Goal: Information Seeking & Learning: Learn about a topic

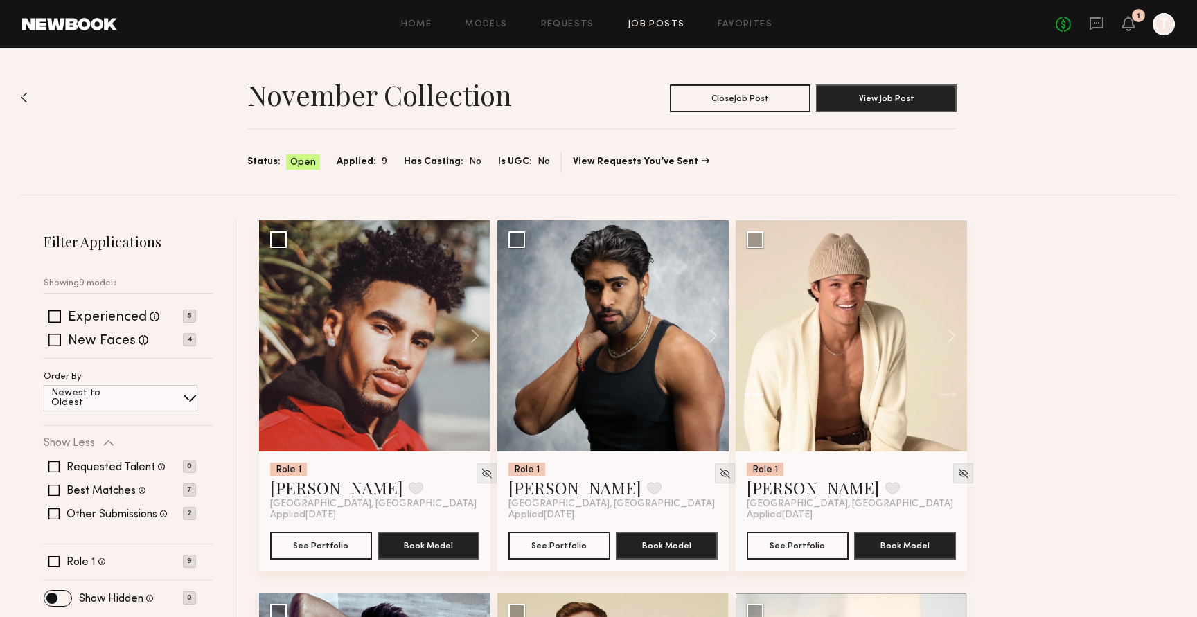
scroll to position [726, 0]
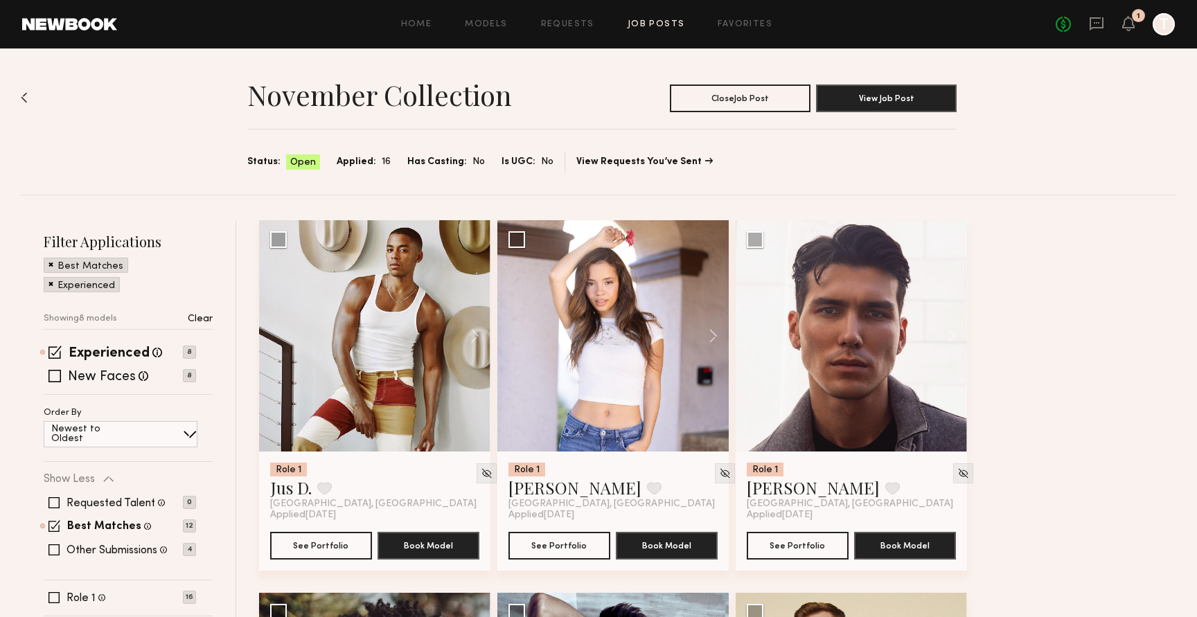
click at [57, 347] on span at bounding box center [54, 352] width 13 height 13
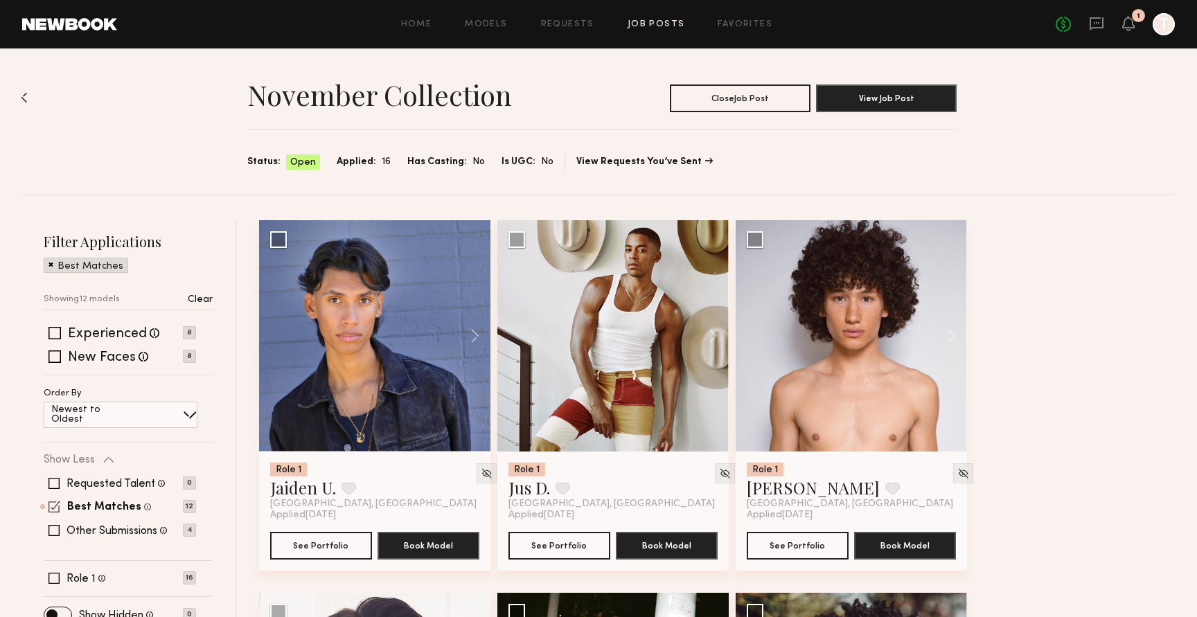
click at [54, 503] on span at bounding box center [54, 507] width 12 height 12
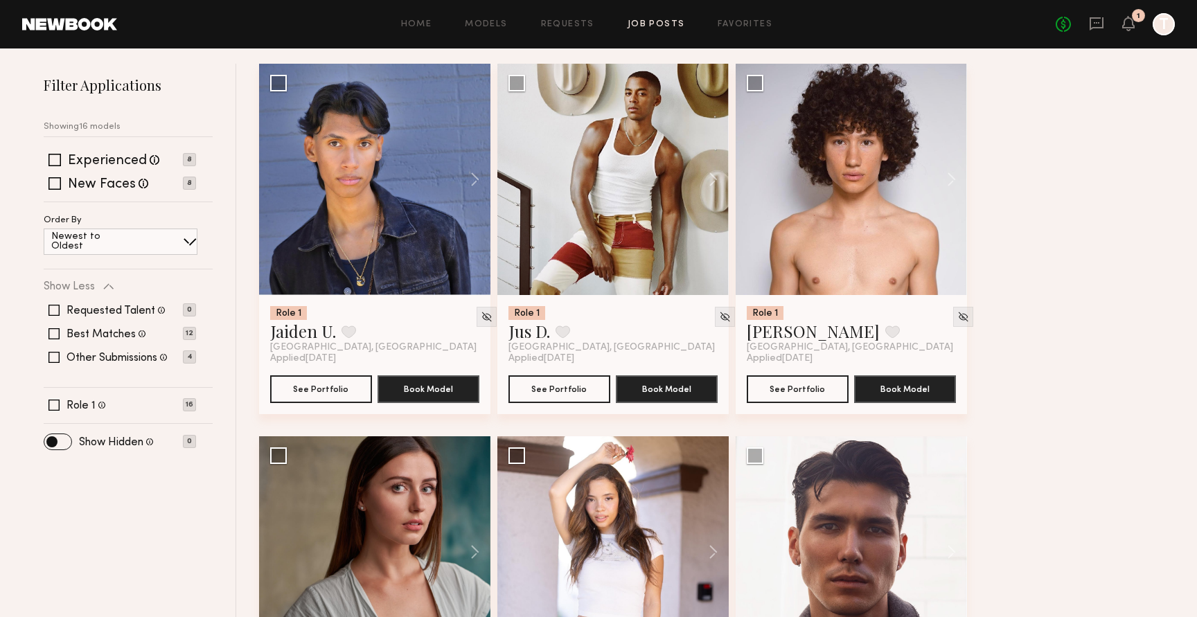
scroll to position [155, 0]
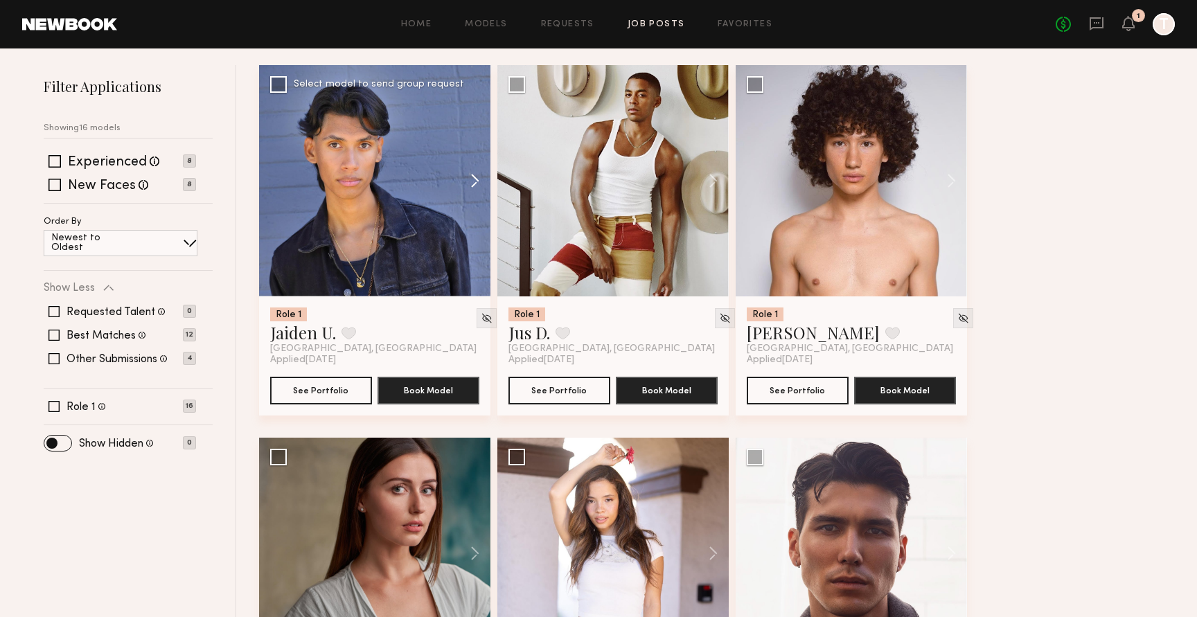
click at [472, 182] on button at bounding box center [468, 180] width 44 height 231
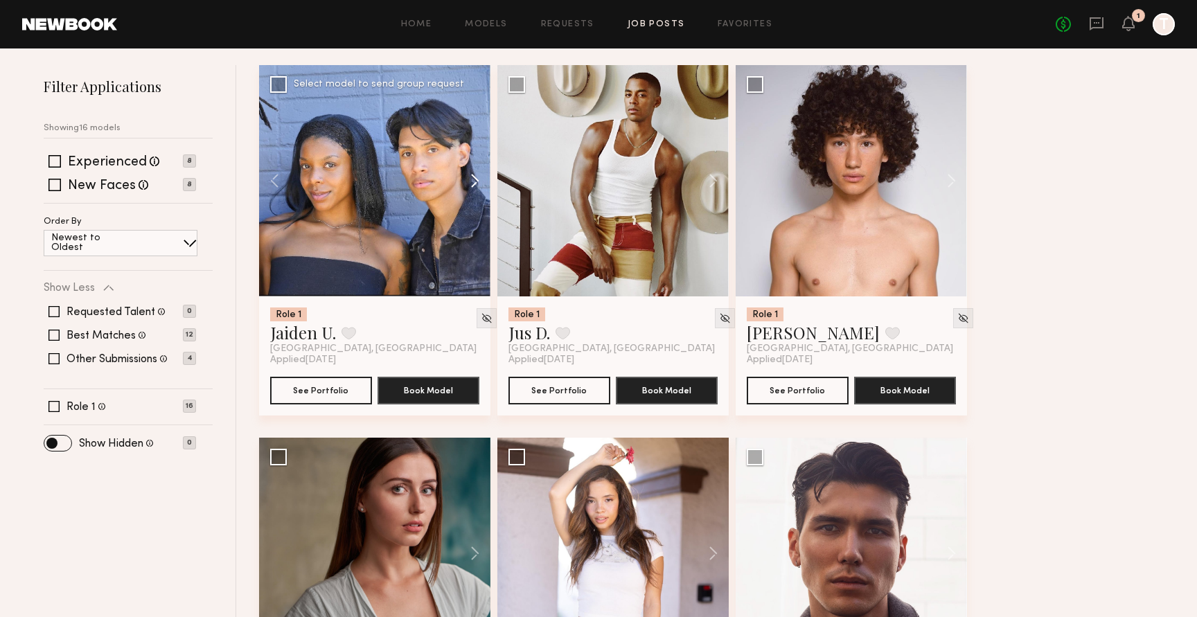
click at [472, 182] on button at bounding box center [468, 180] width 44 height 231
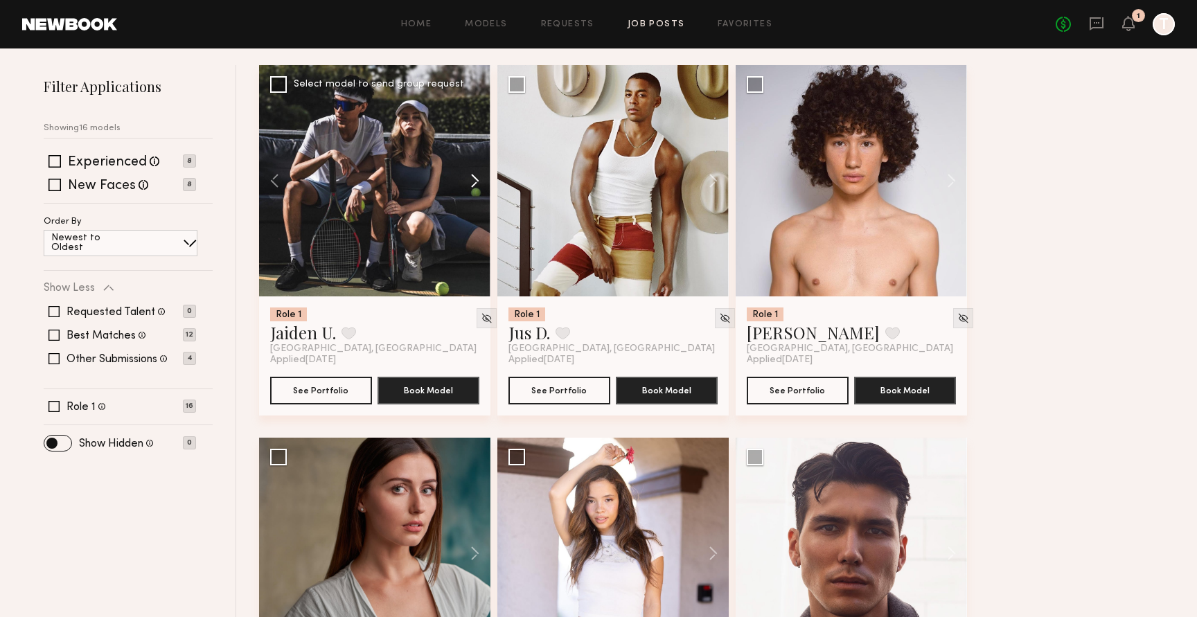
click at [472, 182] on button at bounding box center [468, 180] width 44 height 231
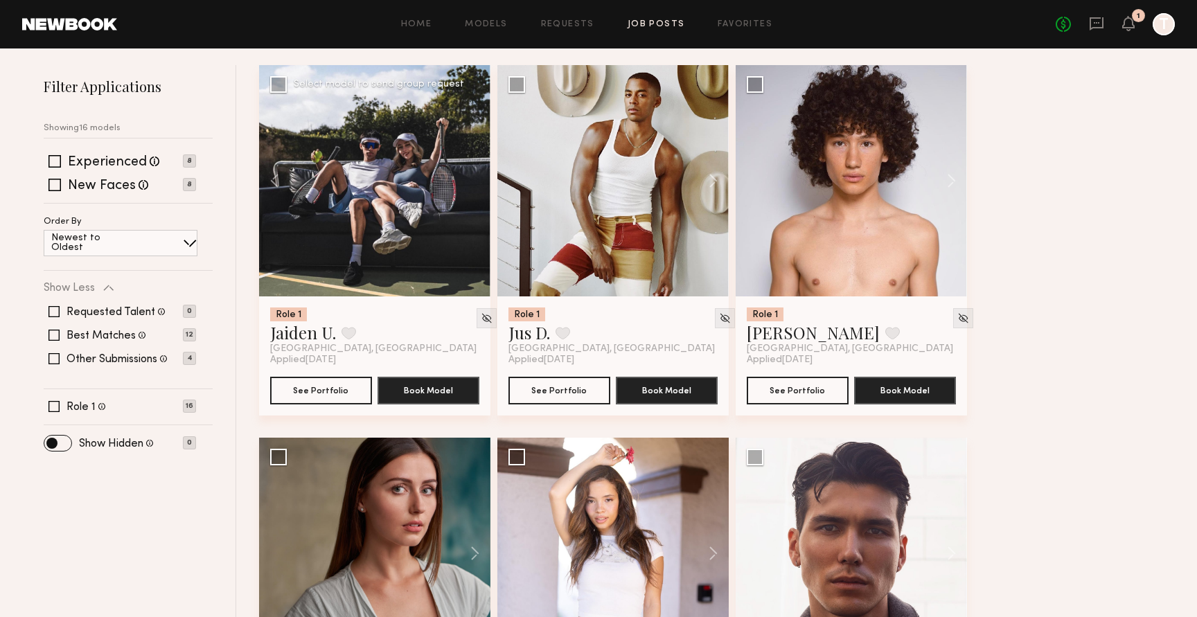
click at [472, 182] on div at bounding box center [374, 180] width 231 height 231
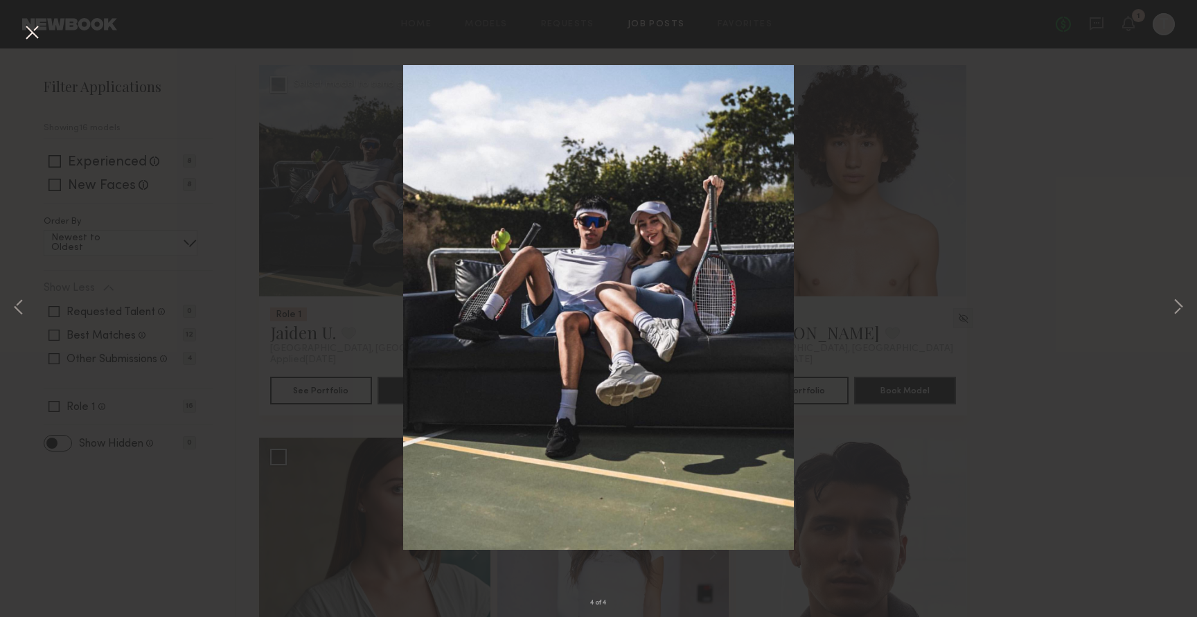
click at [37, 34] on button at bounding box center [32, 33] width 22 height 25
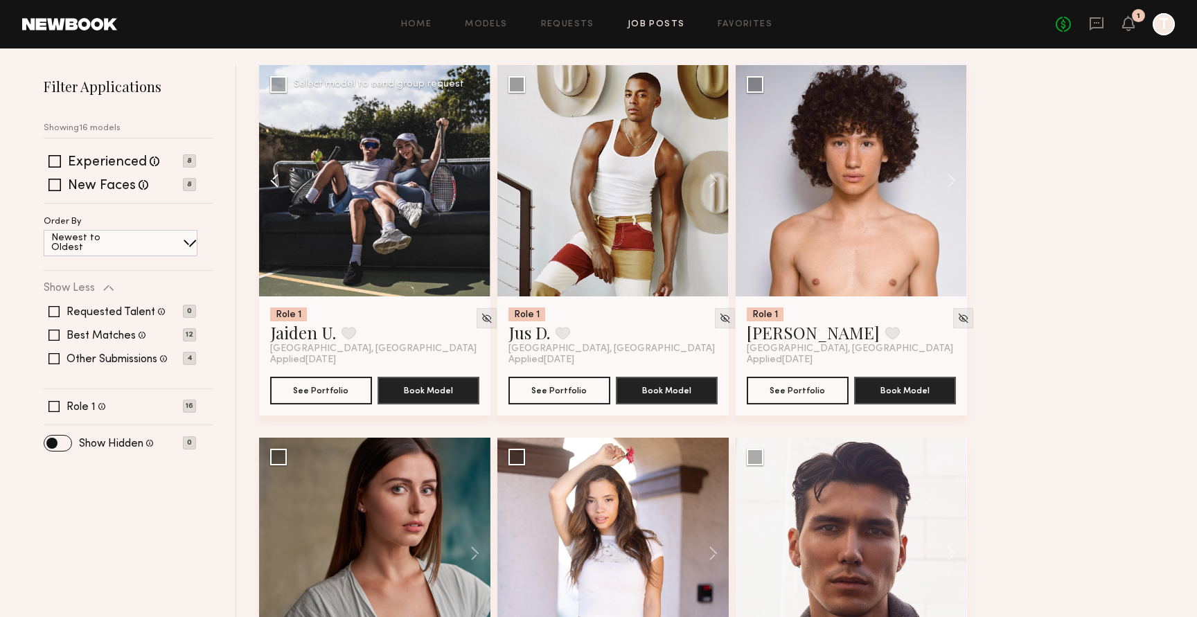
click at [276, 179] on button at bounding box center [281, 180] width 44 height 231
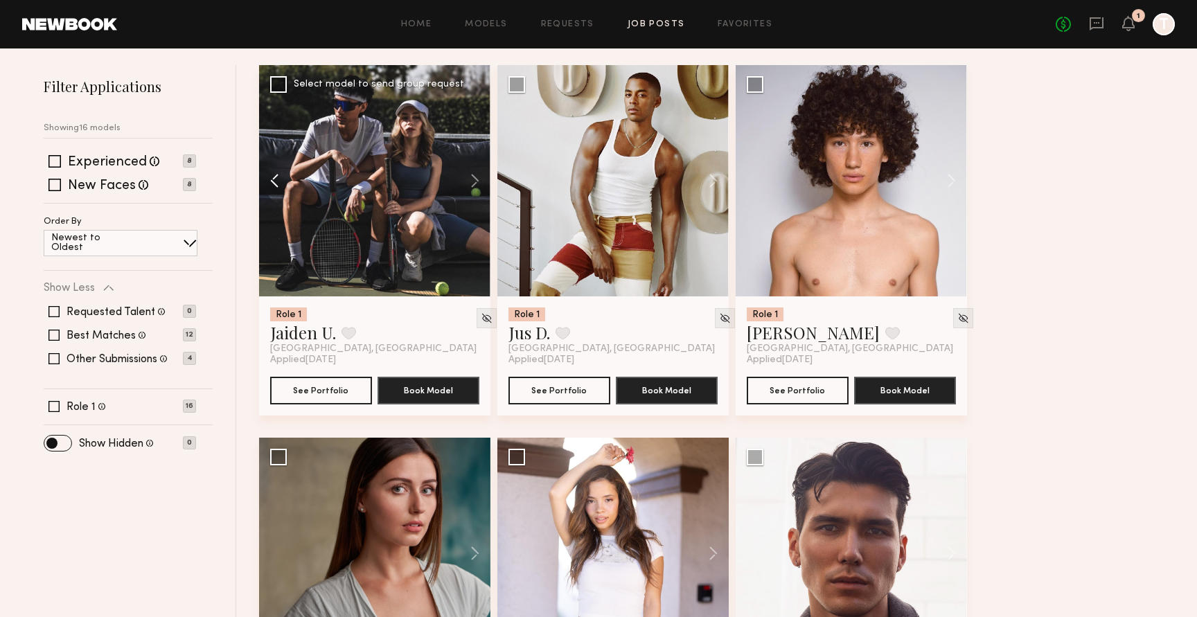
click at [276, 179] on button at bounding box center [281, 180] width 44 height 231
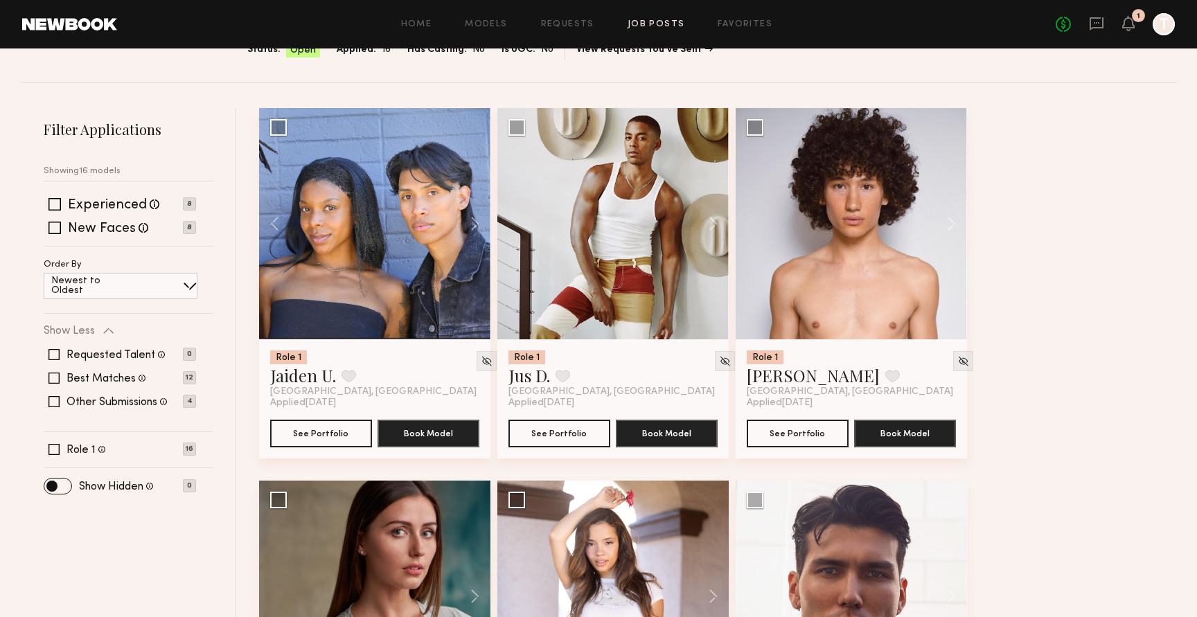
scroll to position [119, 0]
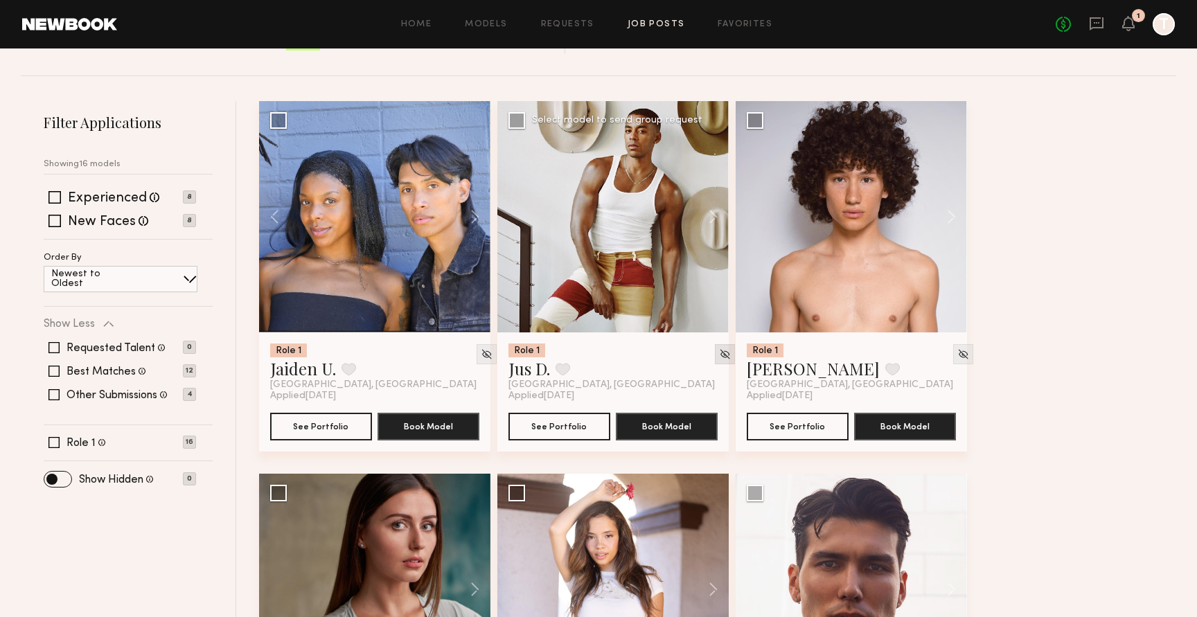
click at [719, 354] on img at bounding box center [725, 354] width 12 height 12
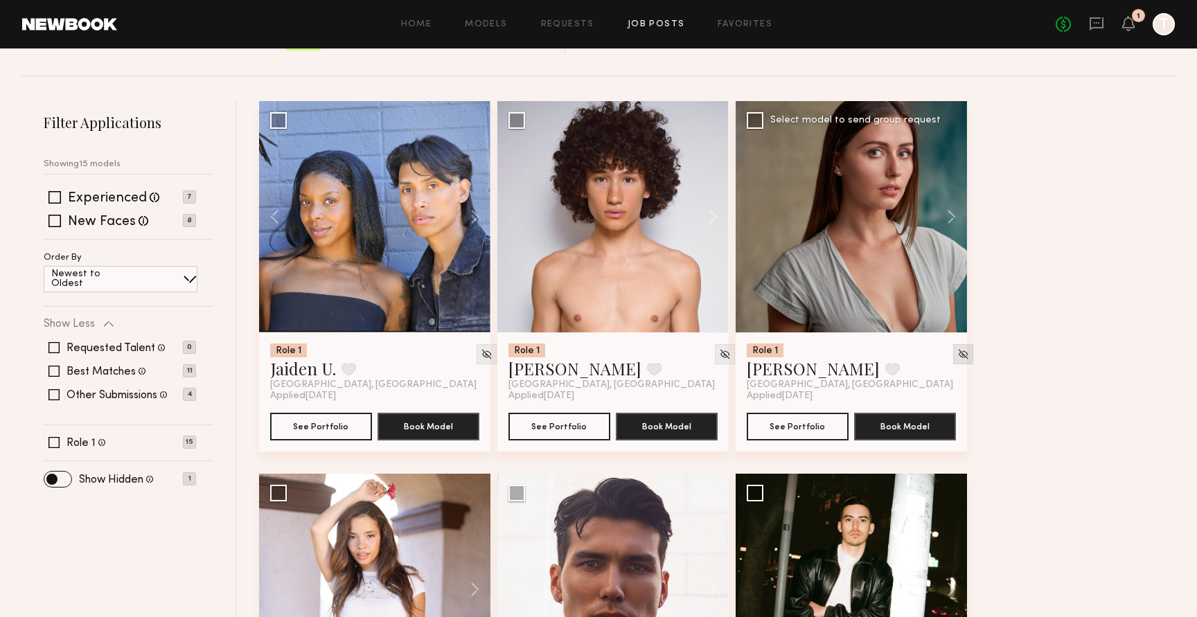
click at [957, 357] on img at bounding box center [963, 354] width 12 height 12
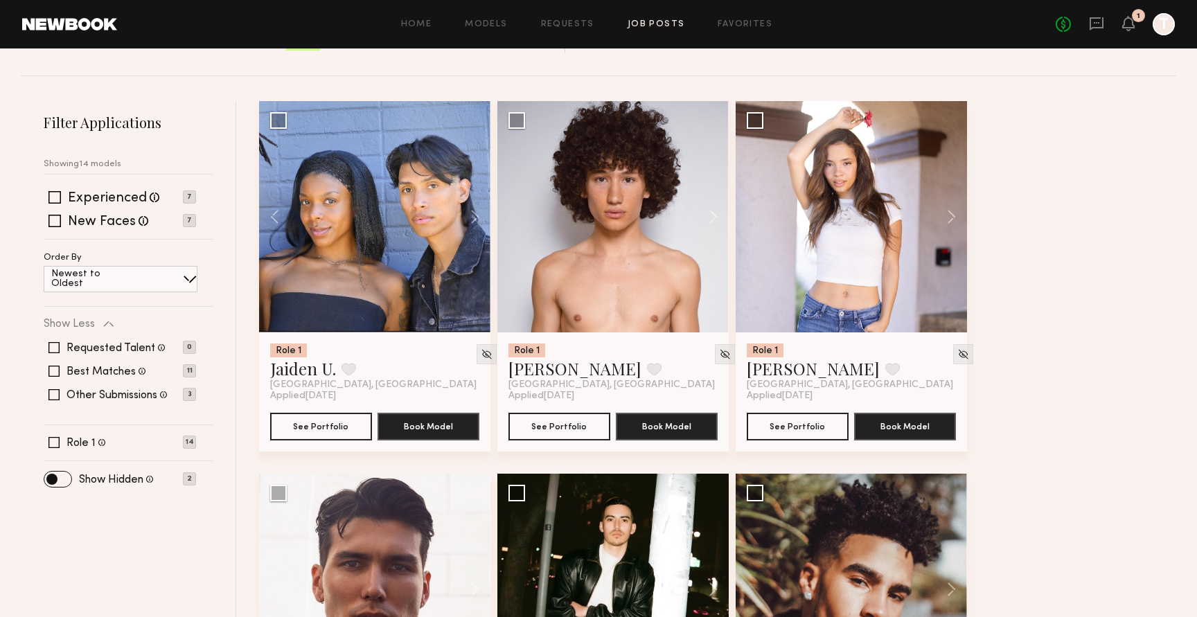
click at [957, 357] on img at bounding box center [963, 354] width 12 height 12
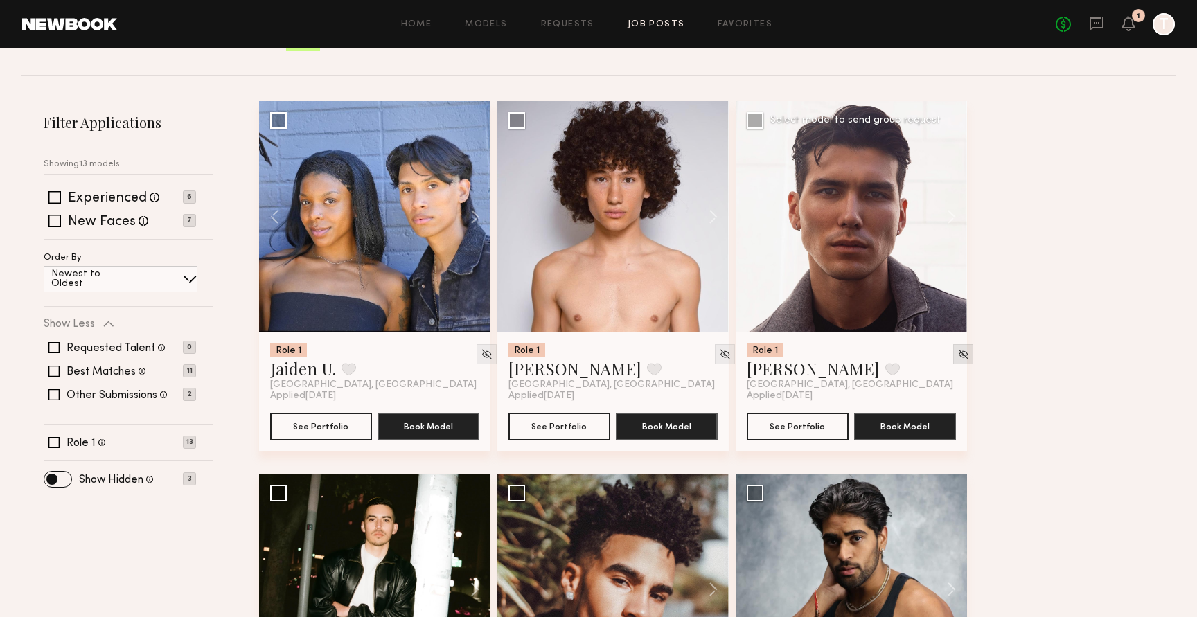
click at [957, 353] on img at bounding box center [963, 354] width 12 height 12
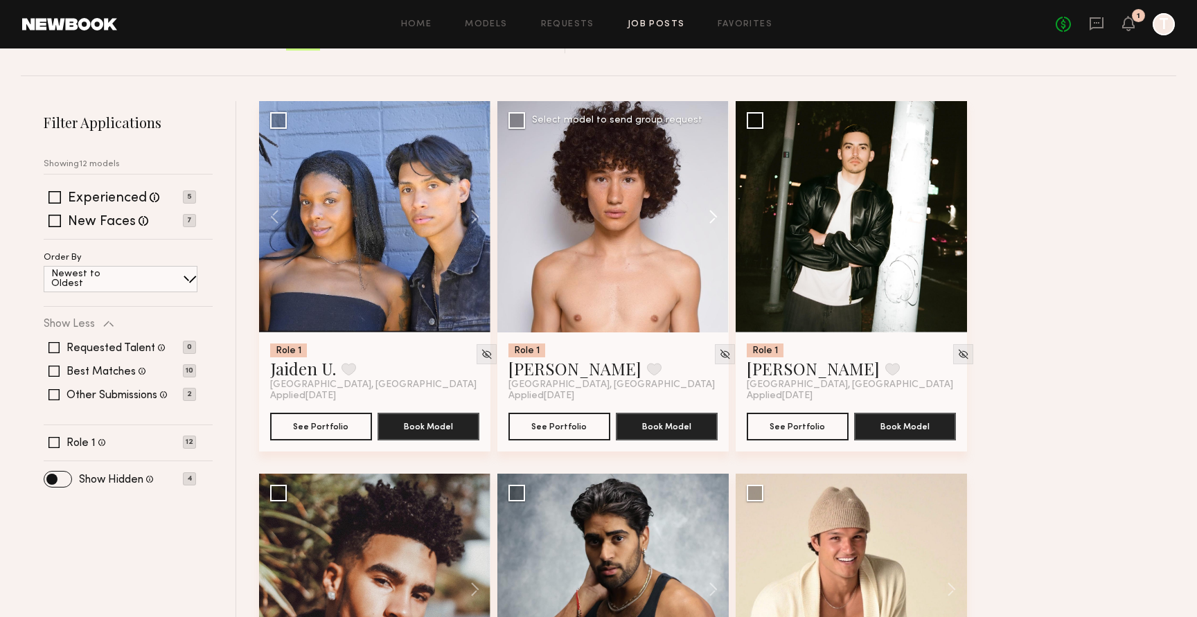
click at [714, 211] on button at bounding box center [706, 216] width 44 height 231
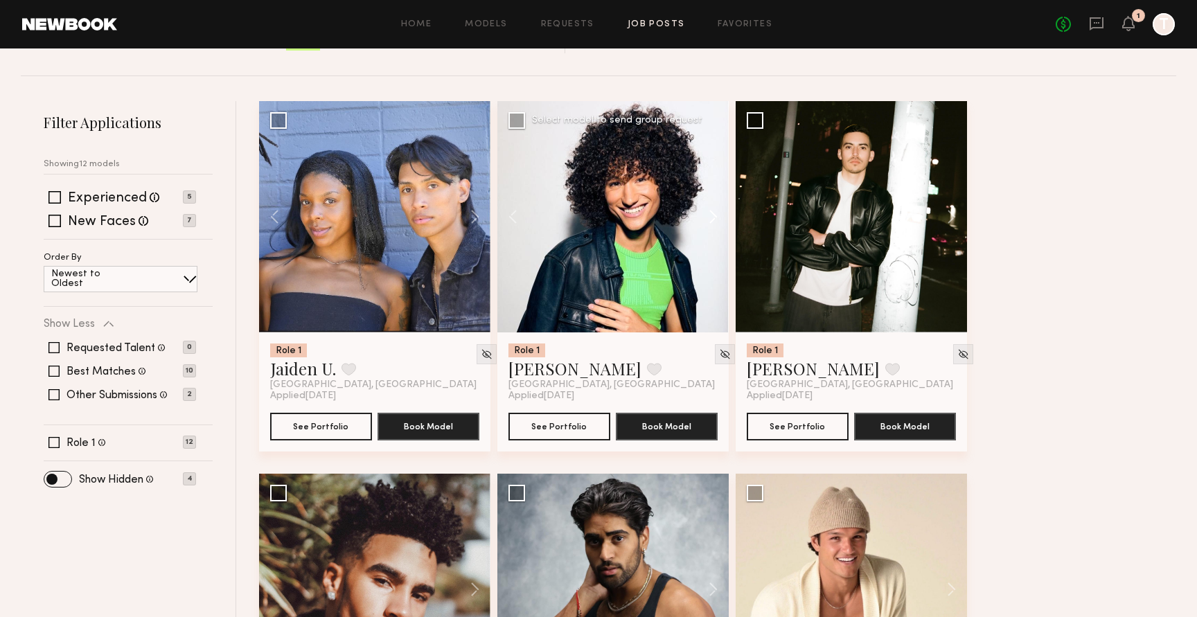
click at [714, 211] on button at bounding box center [706, 216] width 44 height 231
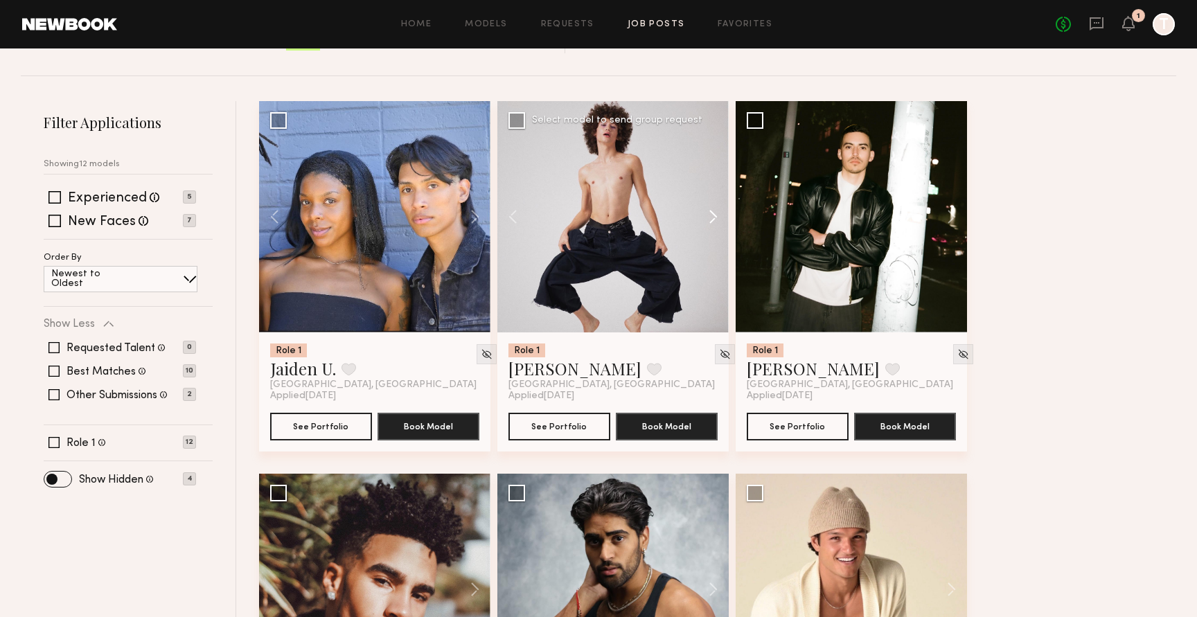
click at [714, 211] on button at bounding box center [706, 216] width 44 height 231
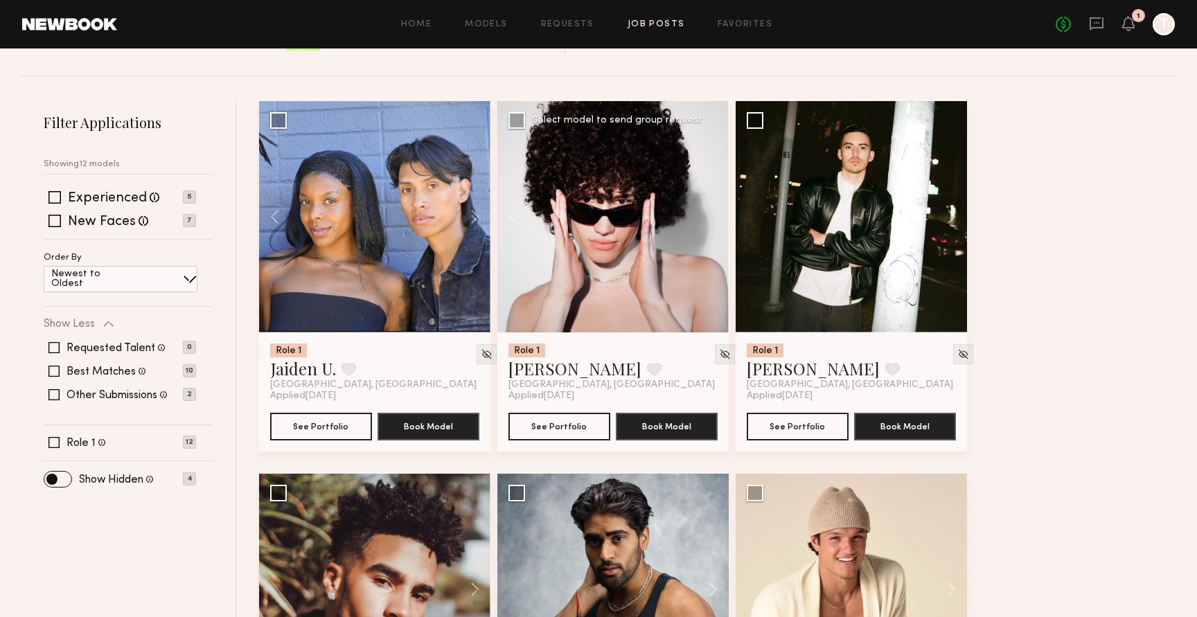
click at [714, 211] on div at bounding box center [612, 216] width 231 height 231
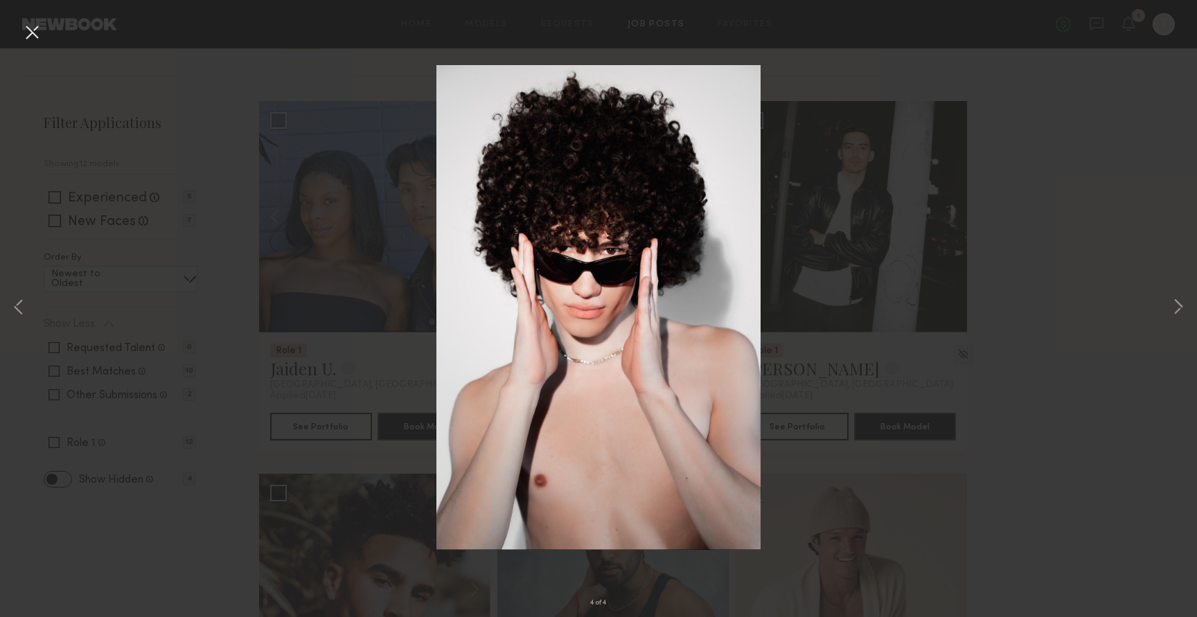
click at [30, 29] on button at bounding box center [32, 33] width 22 height 25
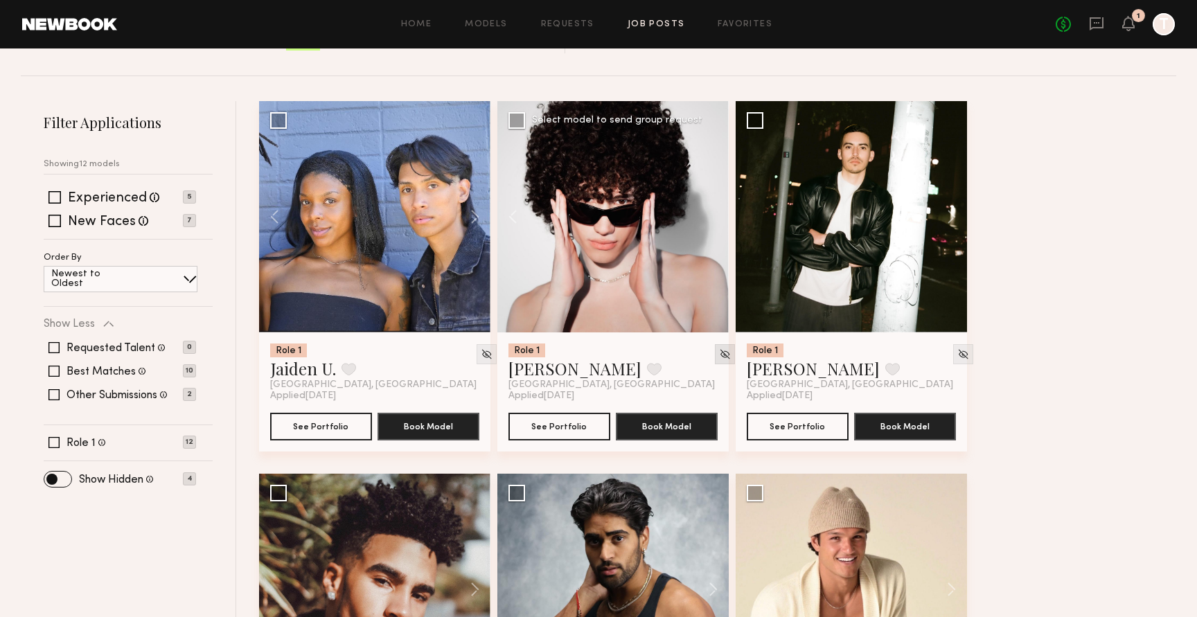
click at [719, 348] on img at bounding box center [725, 354] width 12 height 12
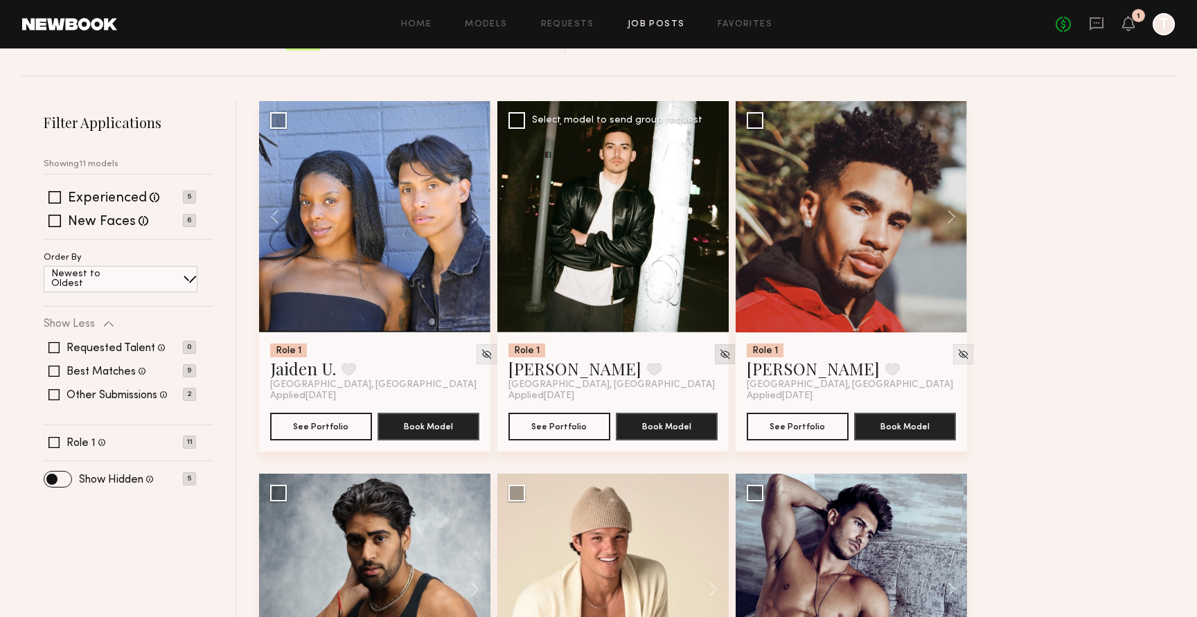
click at [719, 354] on img at bounding box center [725, 354] width 12 height 12
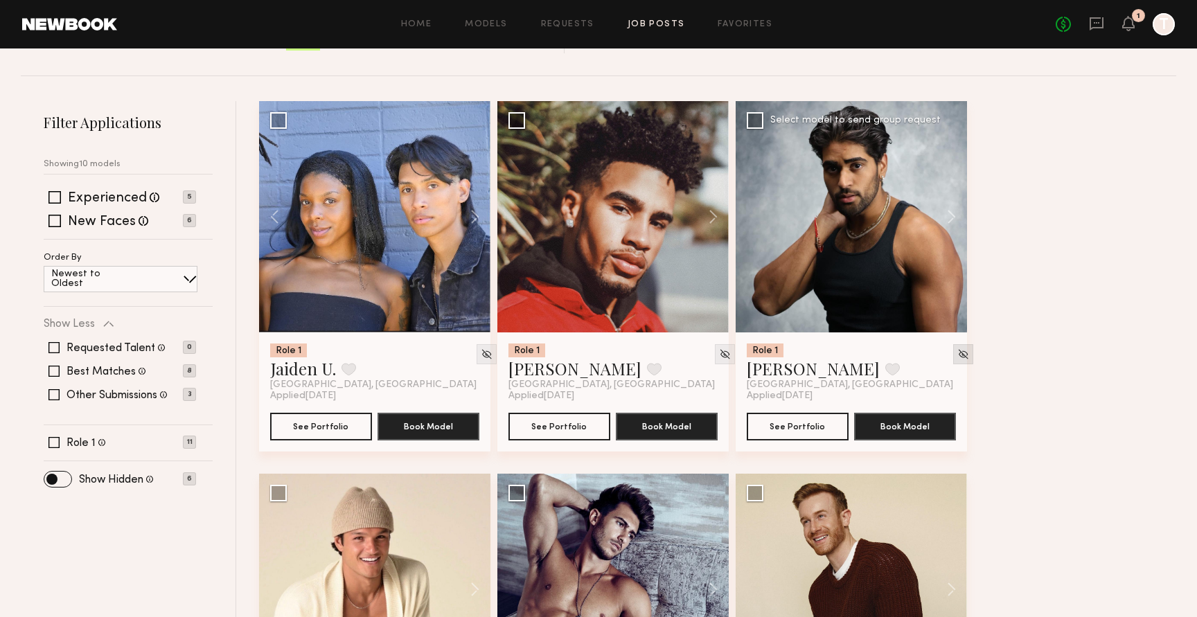
click at [957, 348] on img at bounding box center [963, 354] width 12 height 12
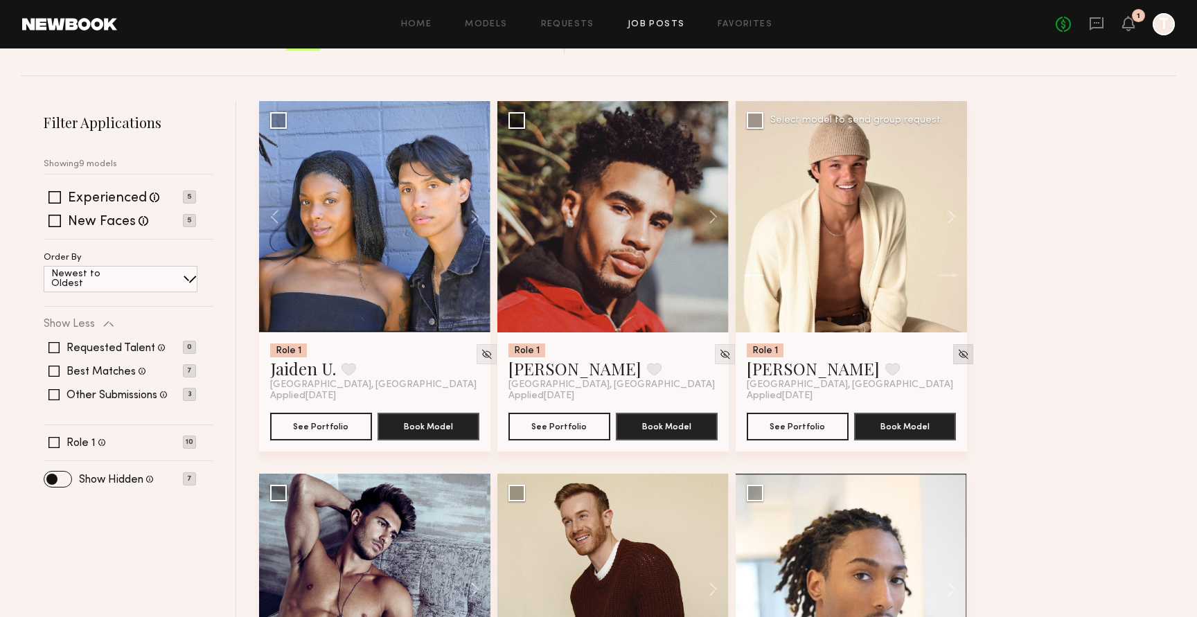
click at [957, 356] on img at bounding box center [963, 354] width 12 height 12
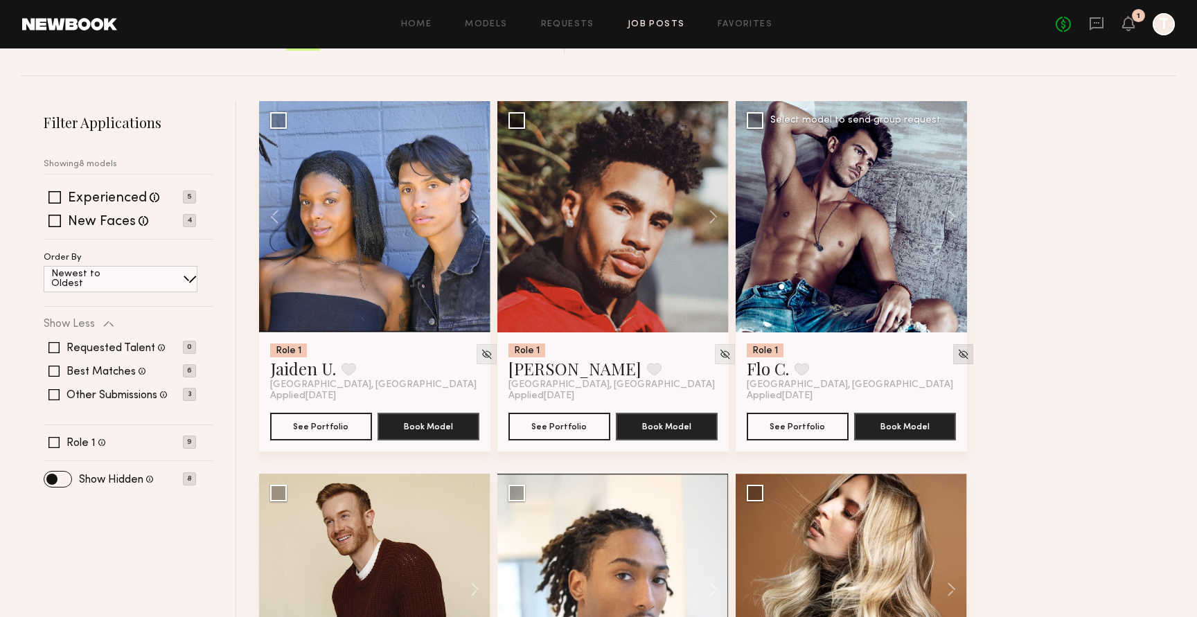
click at [957, 355] on img at bounding box center [963, 354] width 12 height 12
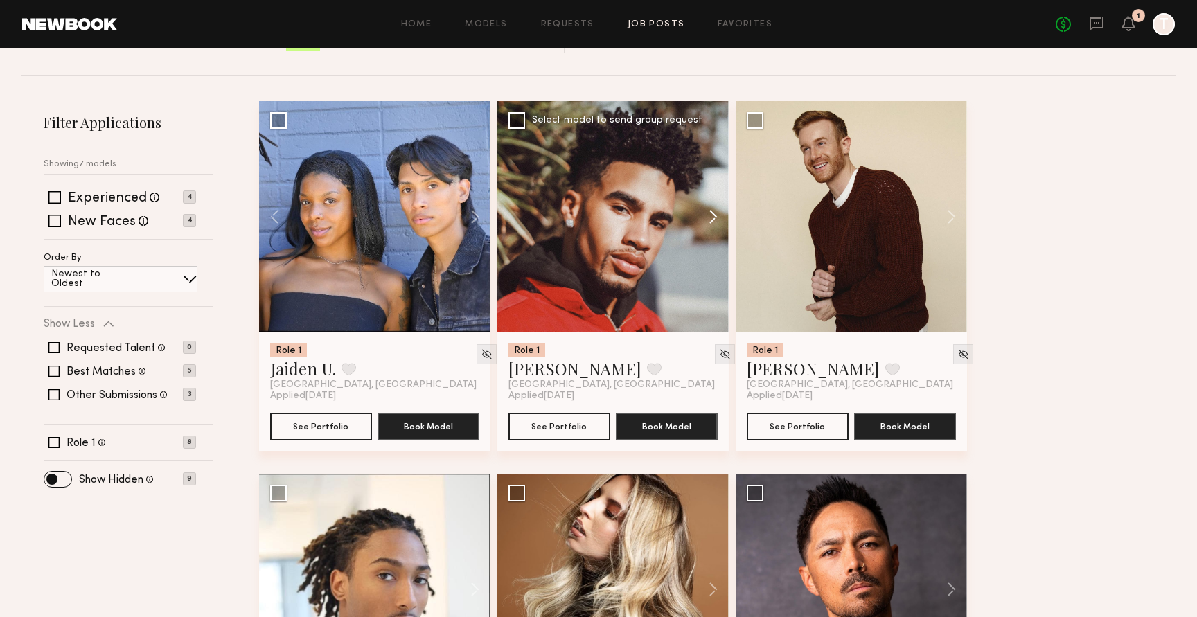
click at [716, 209] on button at bounding box center [706, 216] width 44 height 231
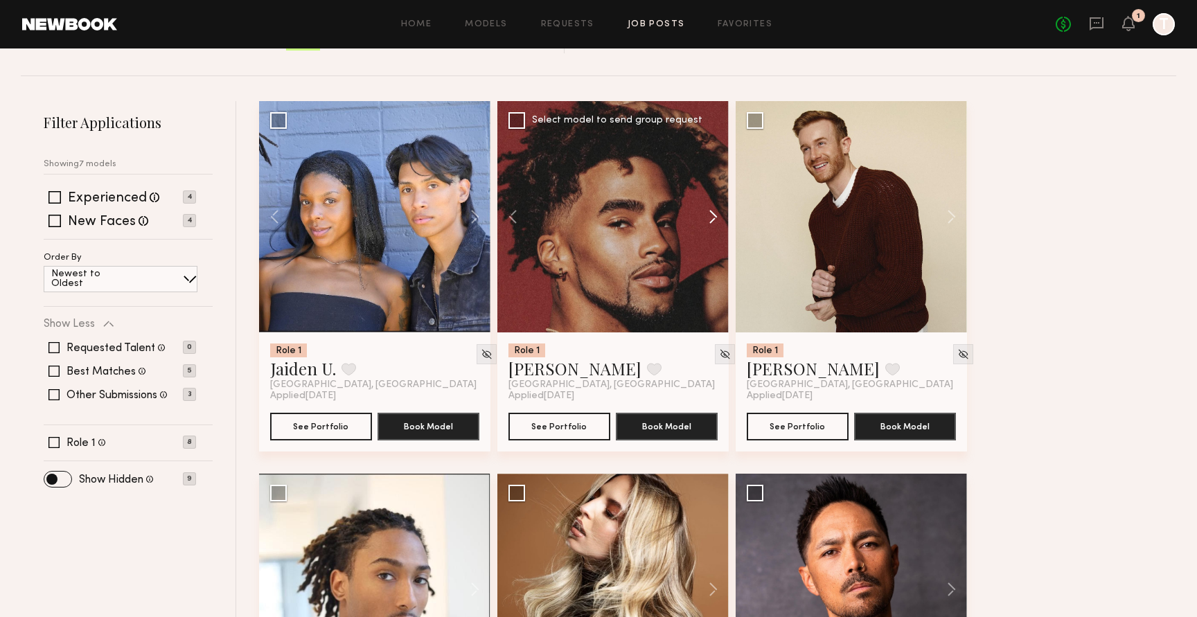
click at [716, 209] on button at bounding box center [706, 216] width 44 height 231
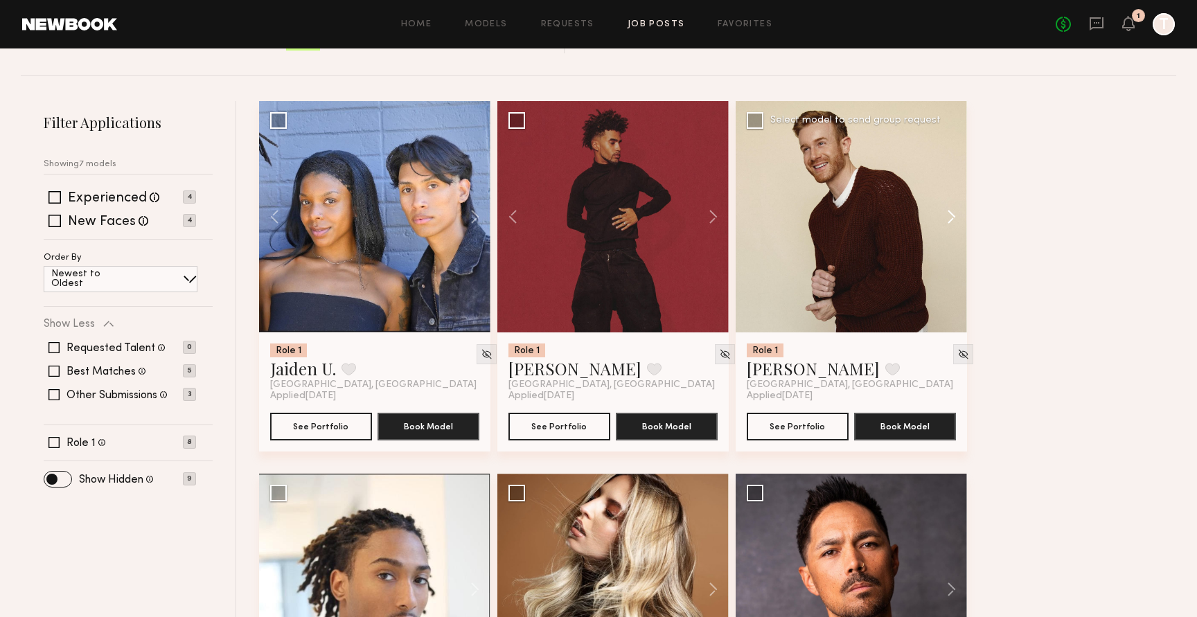
click at [948, 211] on button at bounding box center [945, 216] width 44 height 231
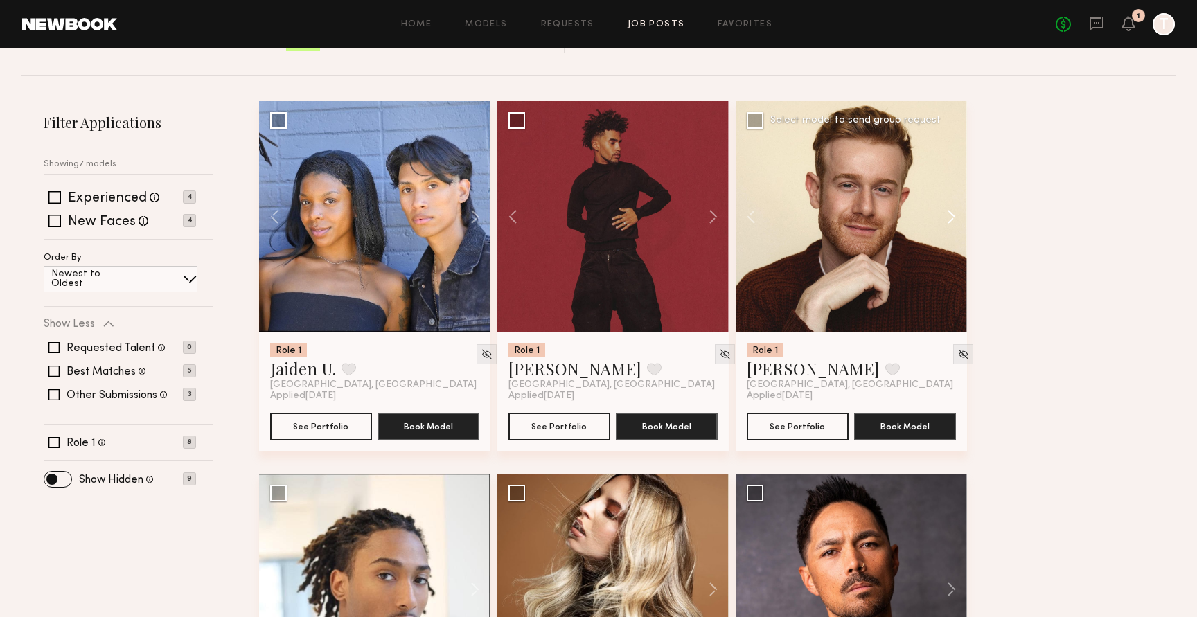
click at [948, 211] on button at bounding box center [945, 216] width 44 height 231
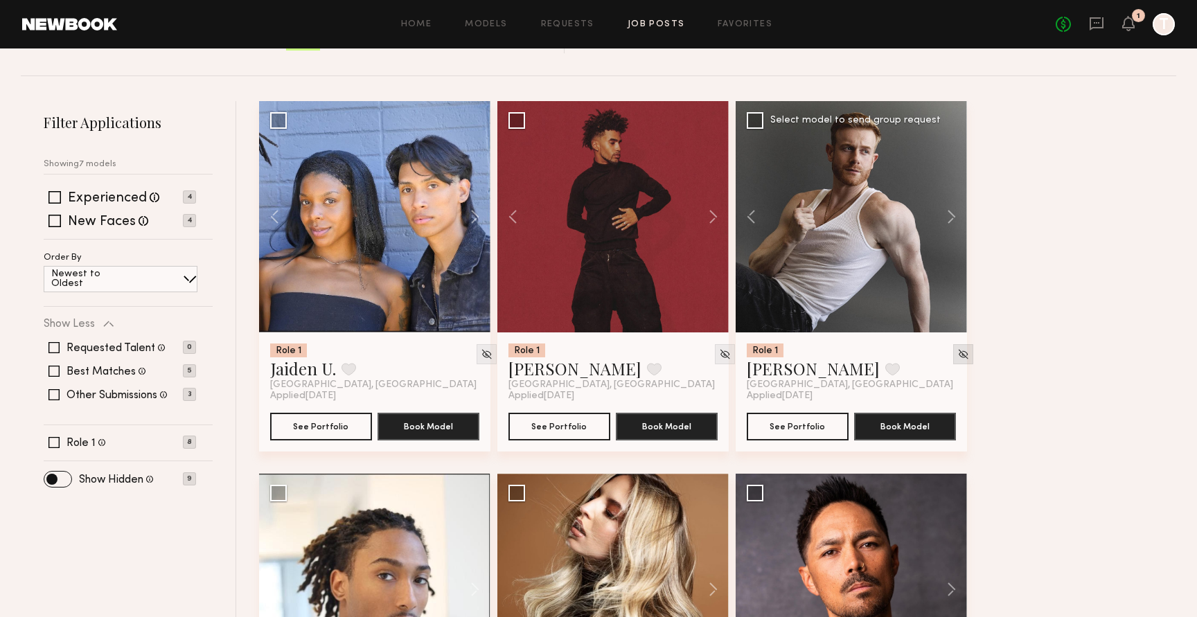
click at [957, 348] on img at bounding box center [963, 354] width 12 height 12
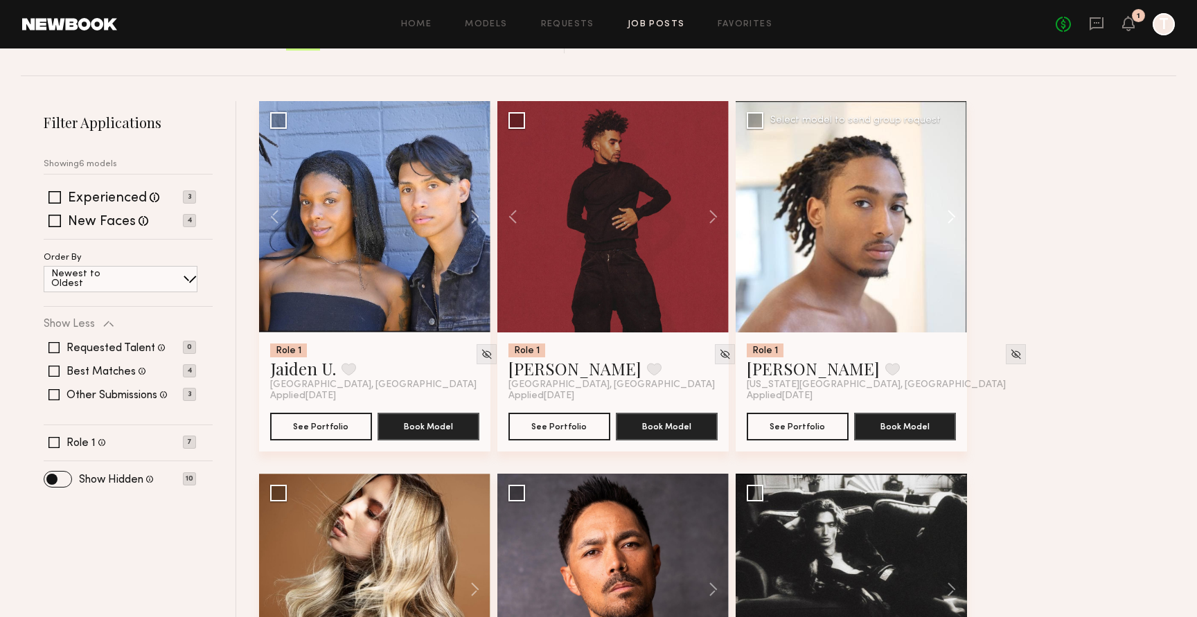
click at [957, 215] on button at bounding box center [945, 216] width 44 height 231
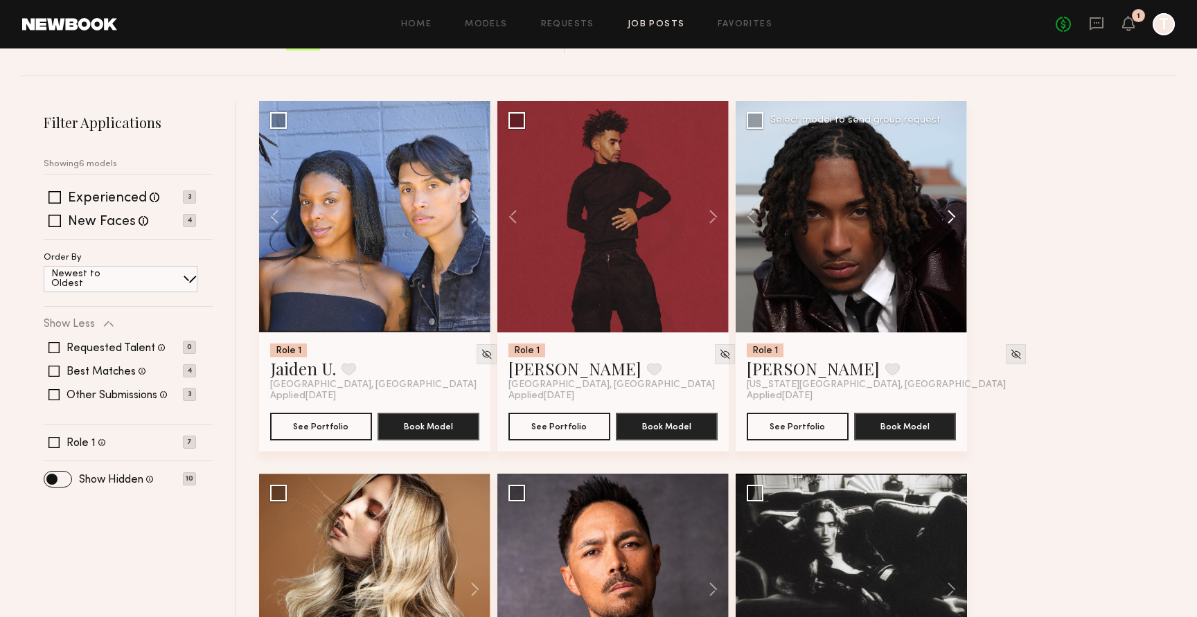
click at [957, 215] on button at bounding box center [945, 216] width 44 height 231
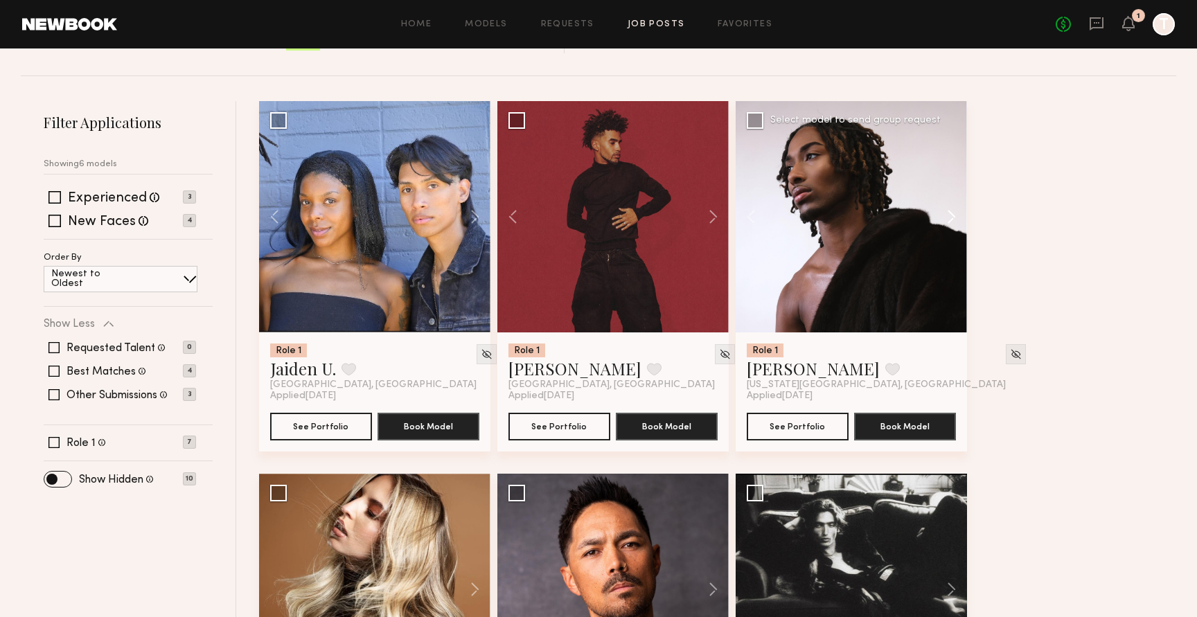
click at [957, 215] on button at bounding box center [945, 216] width 44 height 231
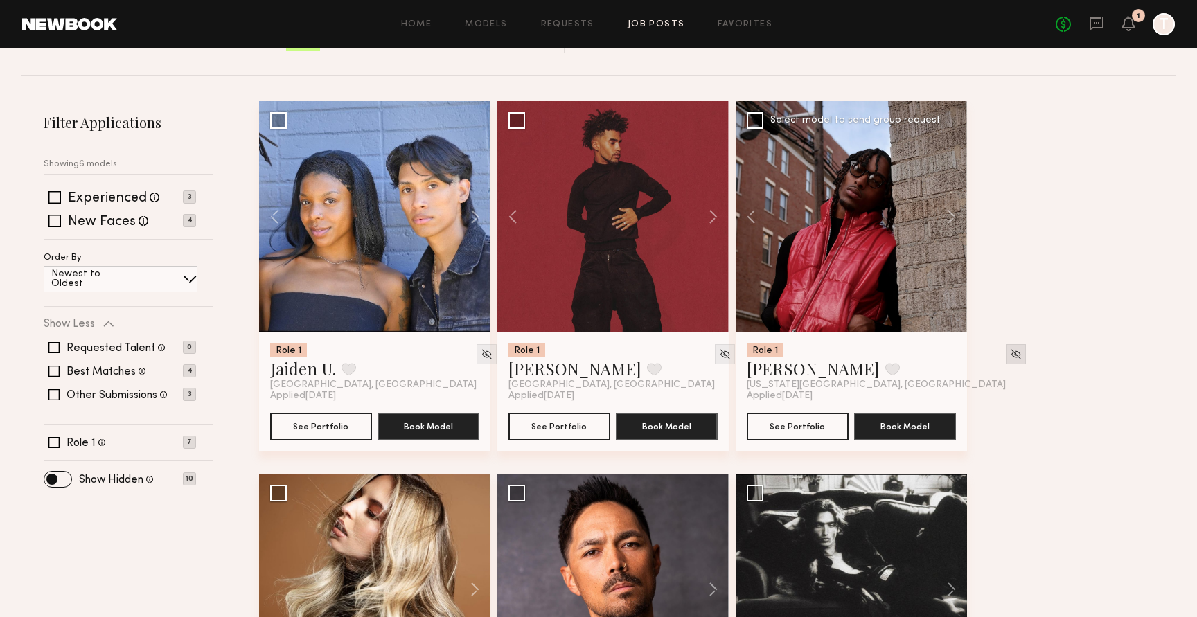
click at [1010, 357] on img at bounding box center [1016, 354] width 12 height 12
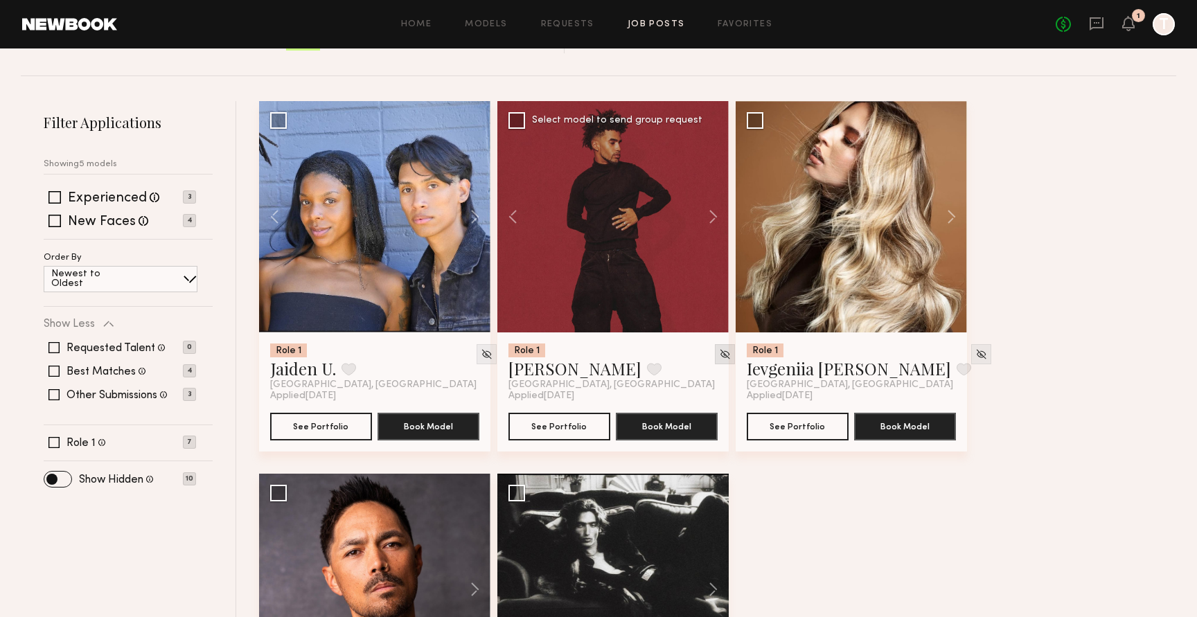
click at [719, 353] on img at bounding box center [725, 354] width 12 height 12
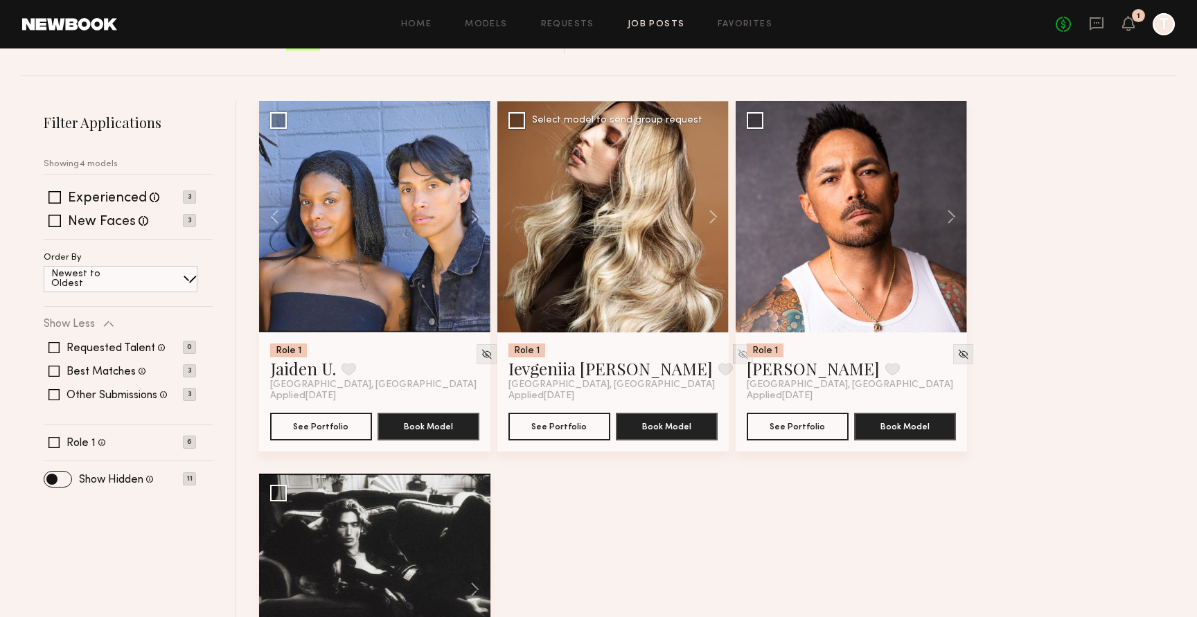
click at [737, 355] on img at bounding box center [743, 354] width 12 height 12
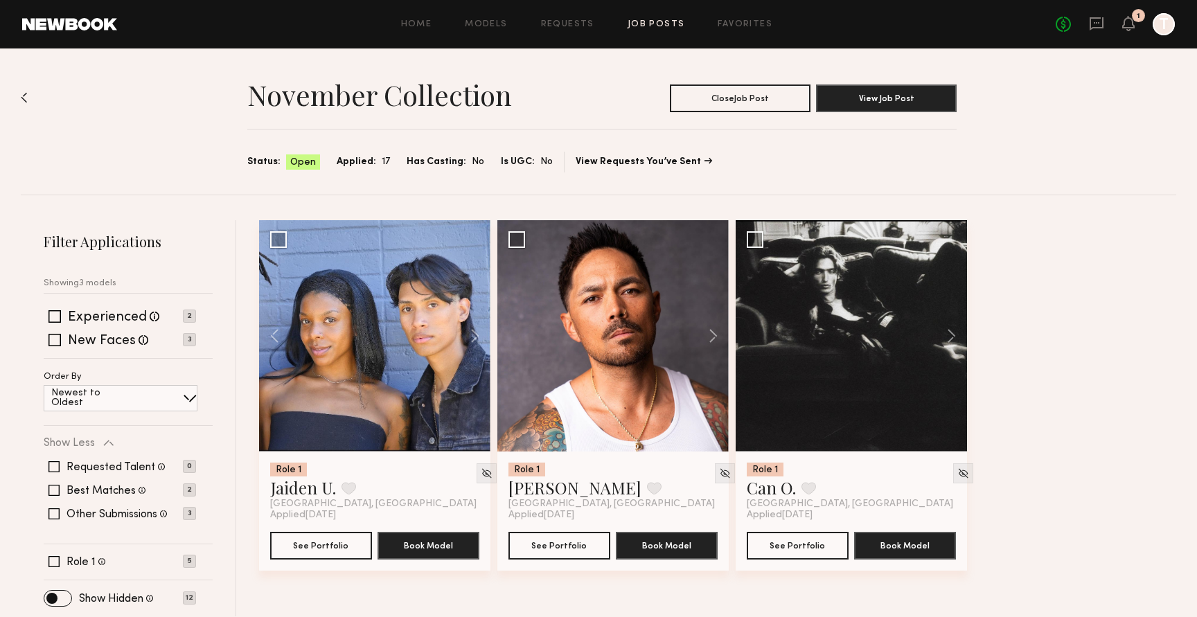
scroll to position [1, 0]
click at [719, 468] on img at bounding box center [725, 474] width 12 height 12
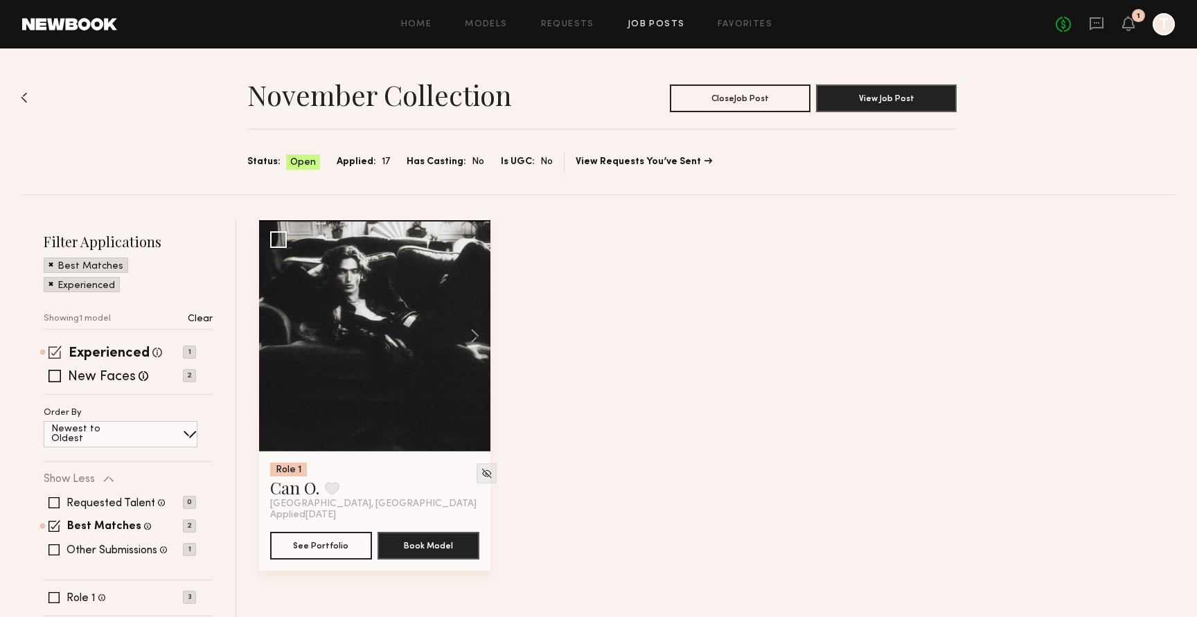
click at [53, 349] on span at bounding box center [54, 352] width 13 height 13
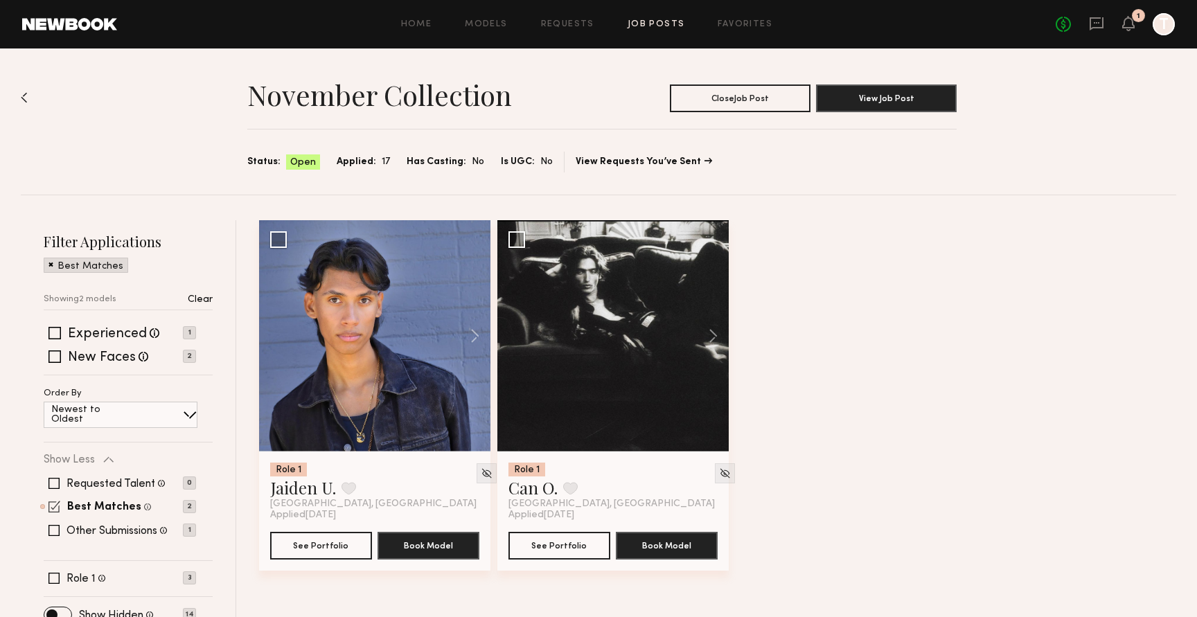
click at [52, 508] on span at bounding box center [54, 507] width 12 height 12
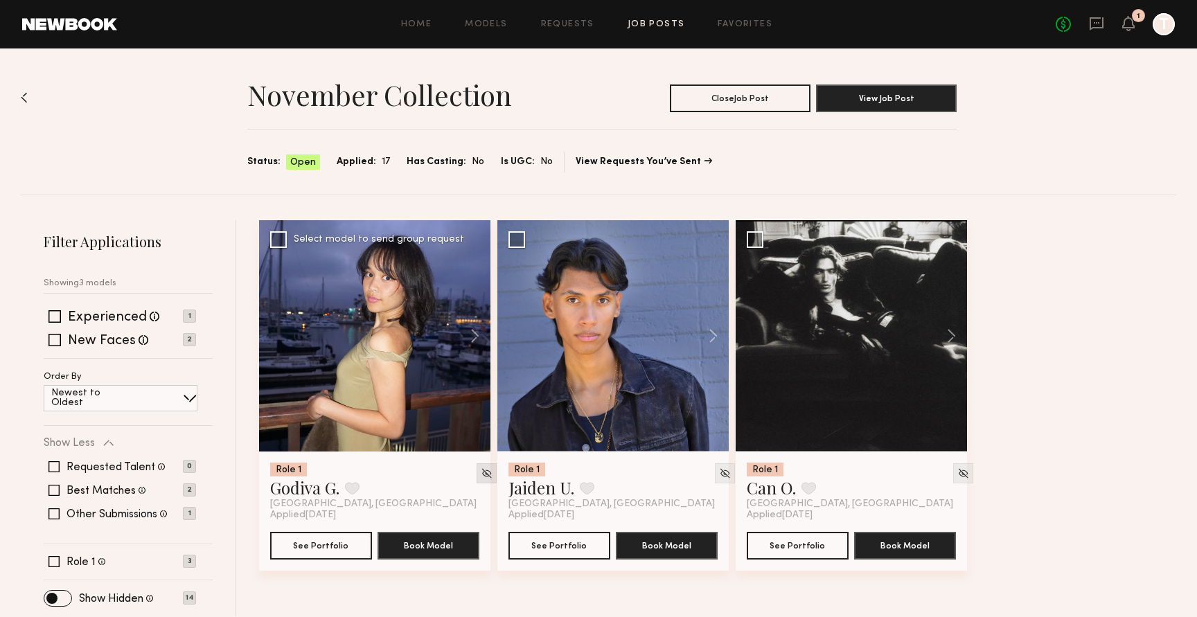
click at [481, 471] on img at bounding box center [487, 474] width 12 height 12
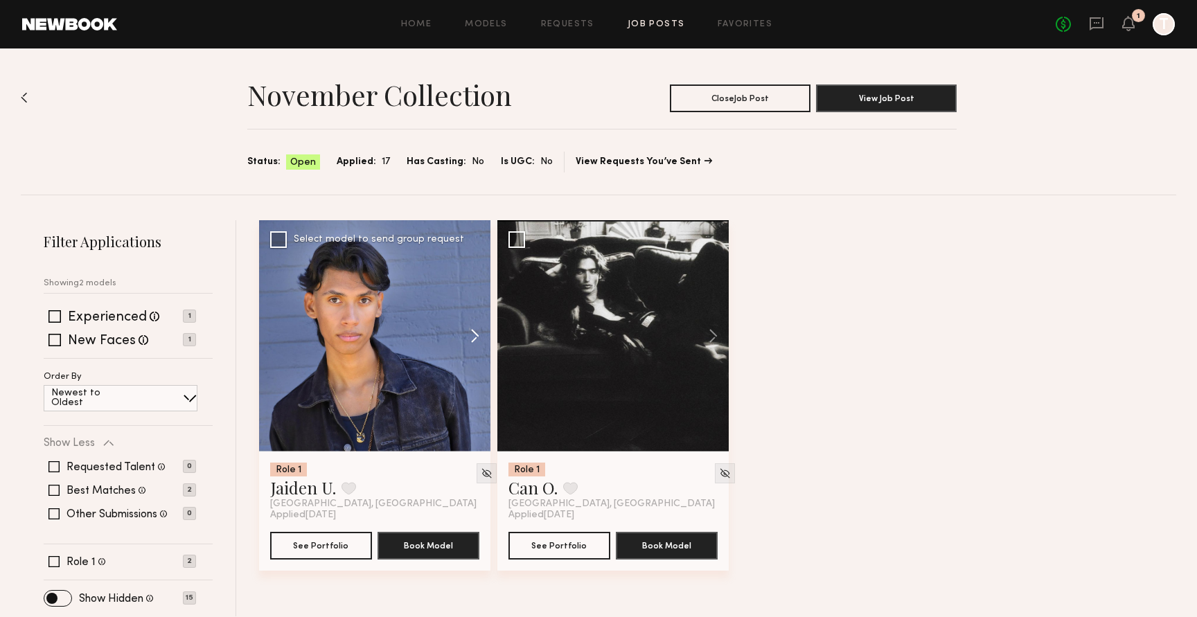
click at [473, 331] on button at bounding box center [468, 335] width 44 height 231
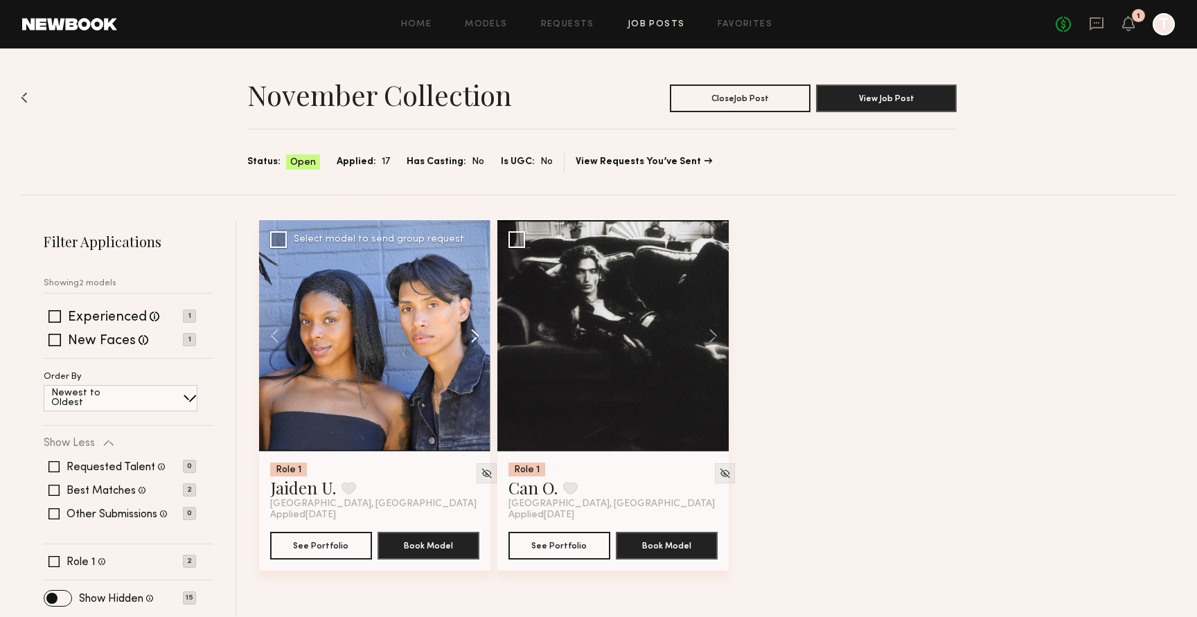
click at [473, 331] on button at bounding box center [468, 335] width 44 height 231
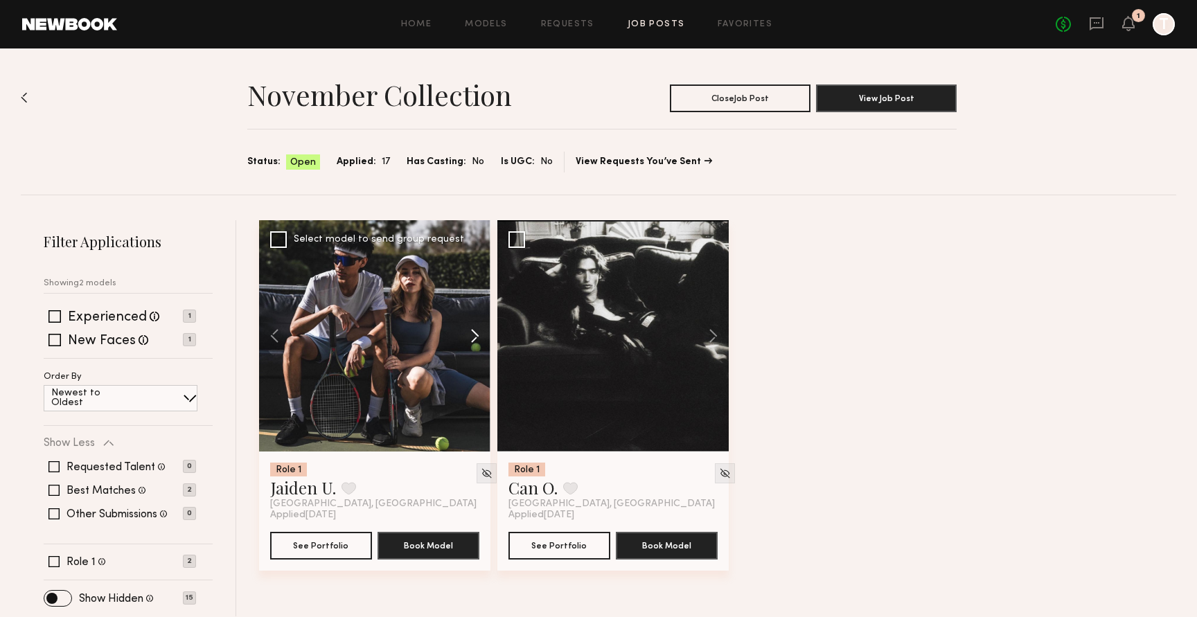
click at [473, 331] on button at bounding box center [468, 335] width 44 height 231
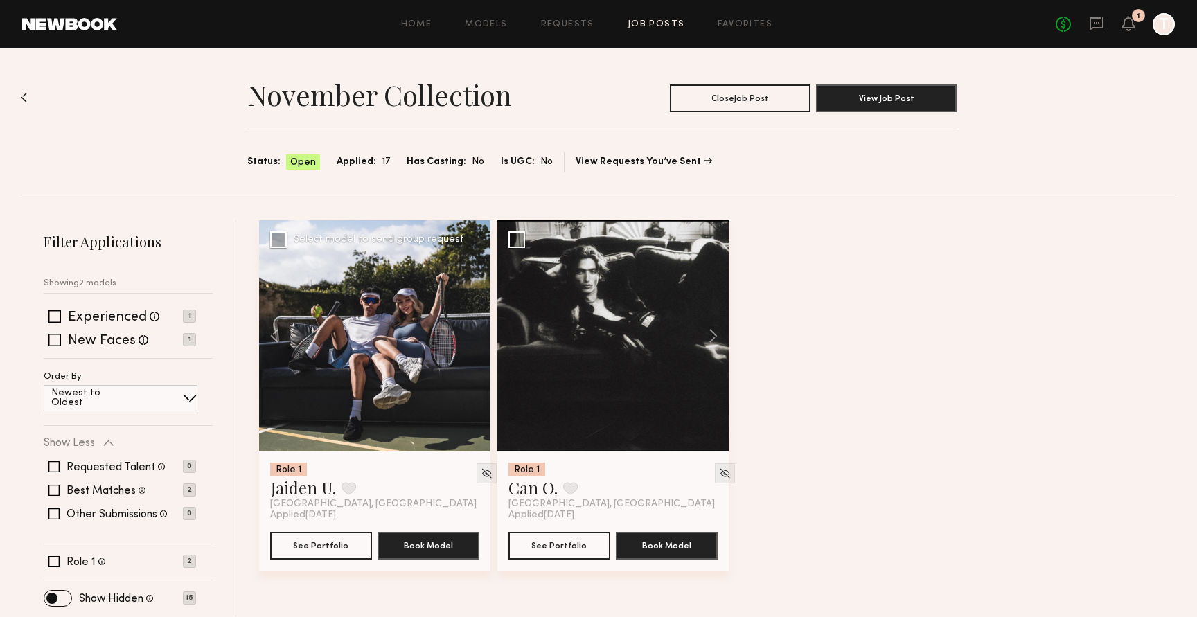
click at [473, 331] on div at bounding box center [374, 335] width 231 height 231
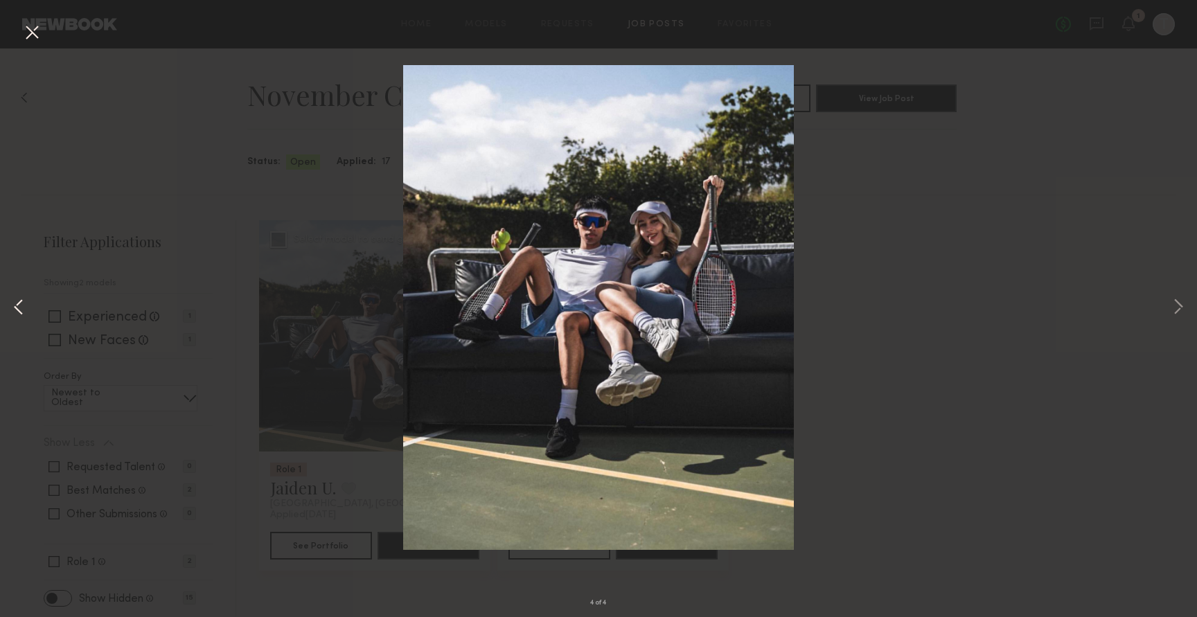
click at [13, 304] on button at bounding box center [18, 309] width 17 height 494
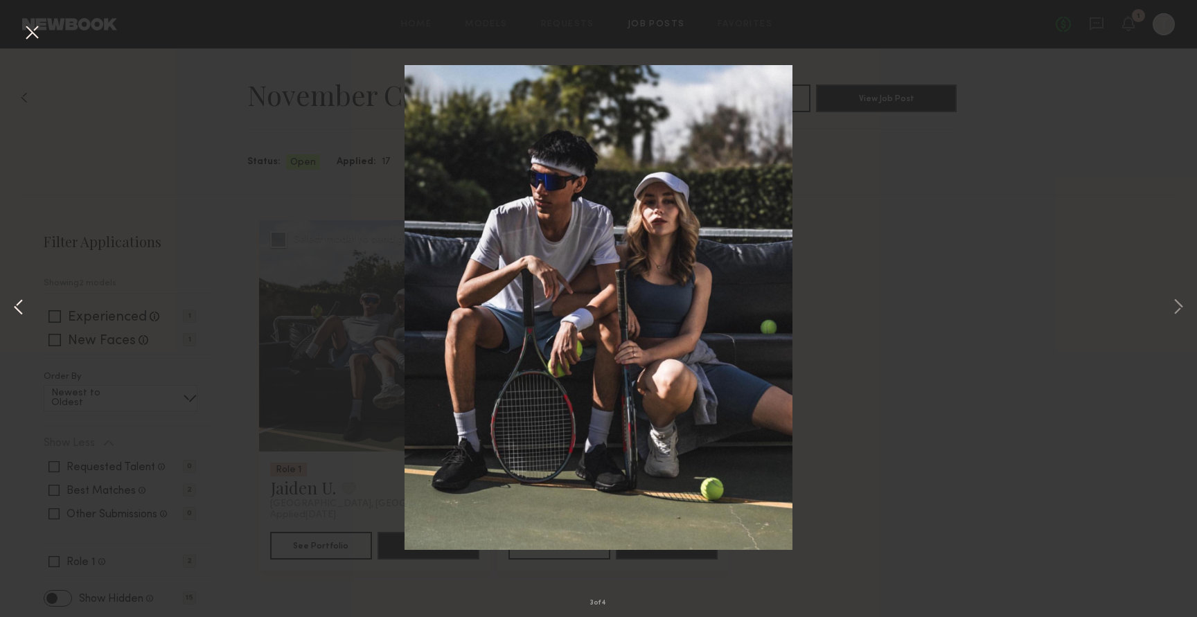
click at [13, 304] on button at bounding box center [18, 309] width 17 height 494
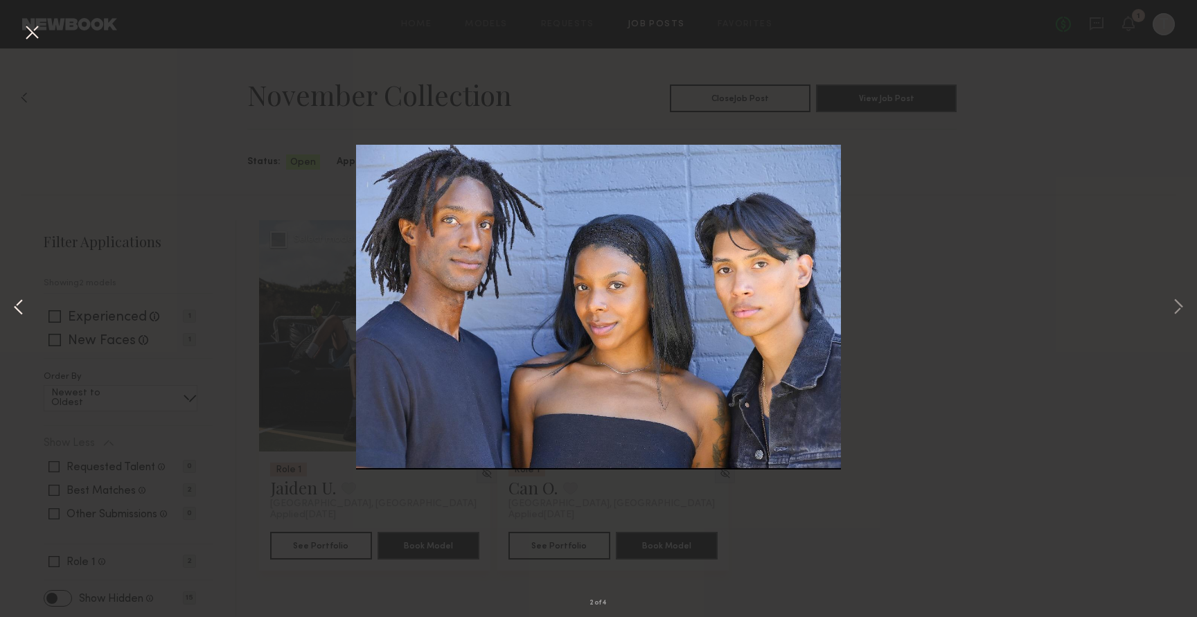
click at [13, 304] on button at bounding box center [18, 309] width 17 height 494
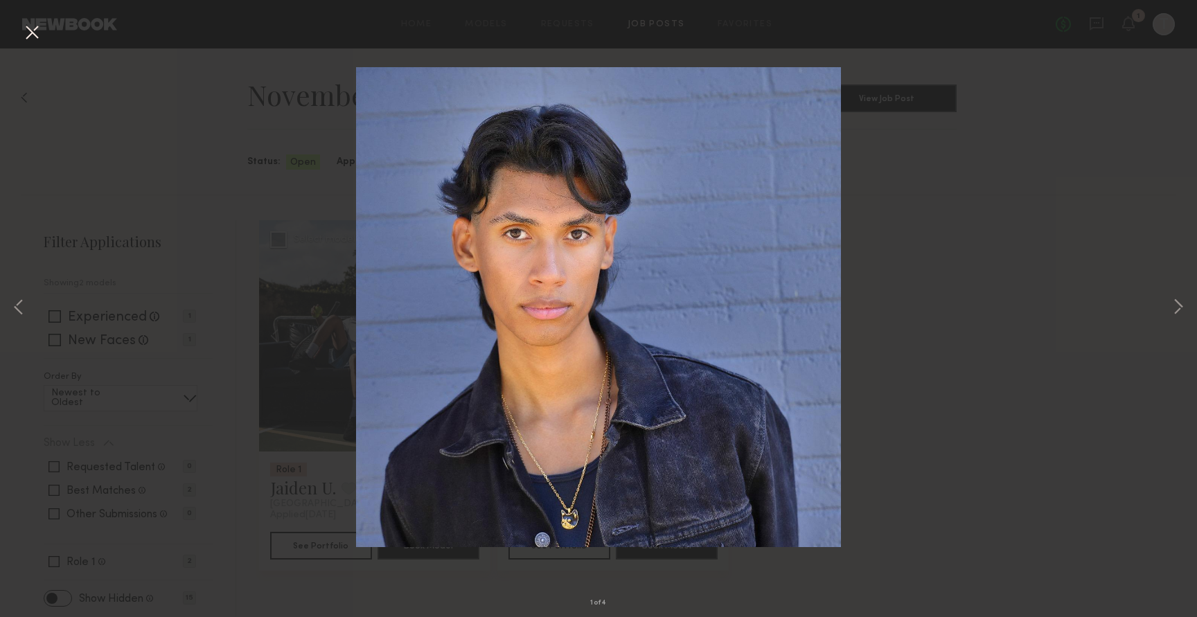
click at [33, 29] on button at bounding box center [32, 33] width 22 height 25
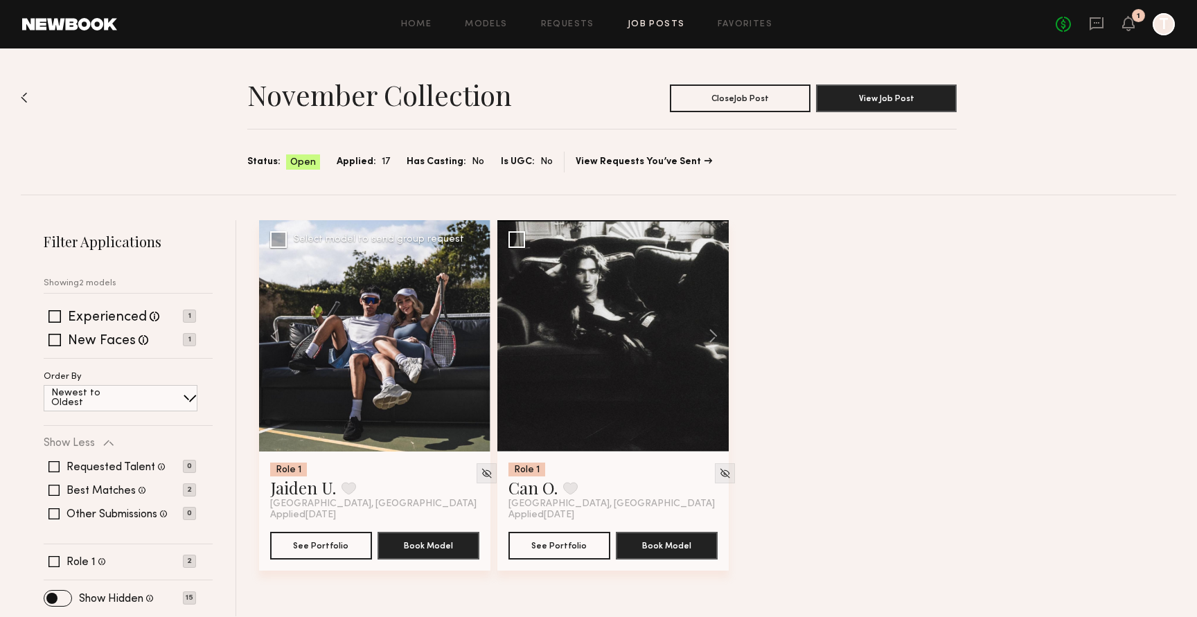
click at [409, 350] on div at bounding box center [374, 335] width 231 height 231
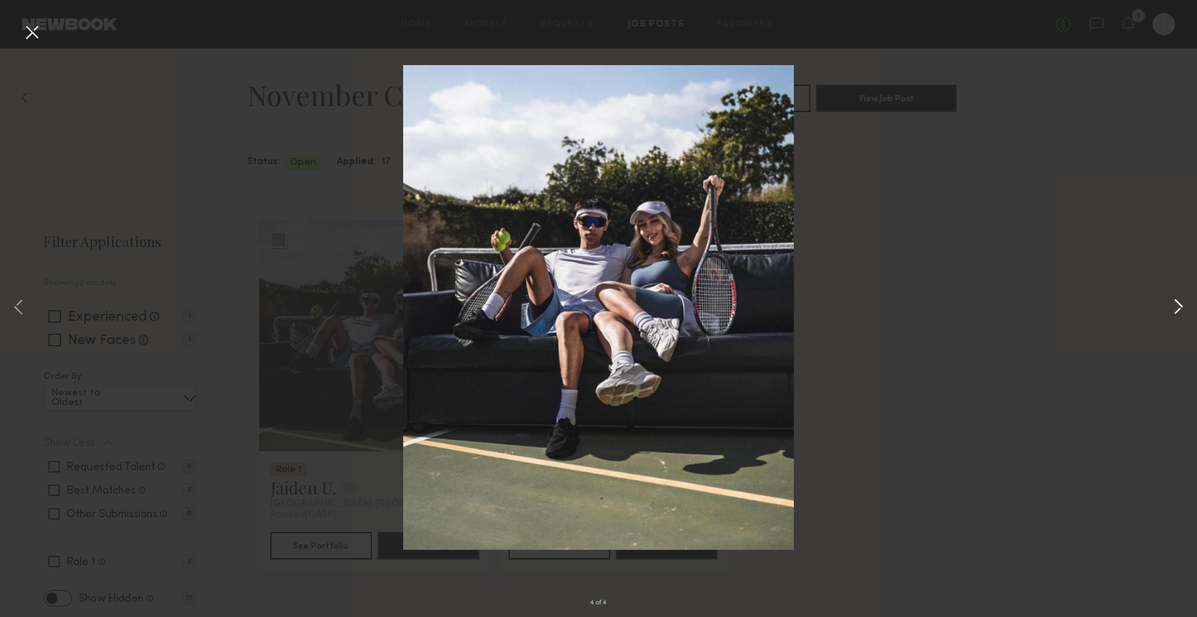
click at [1181, 310] on button at bounding box center [1178, 309] width 17 height 494
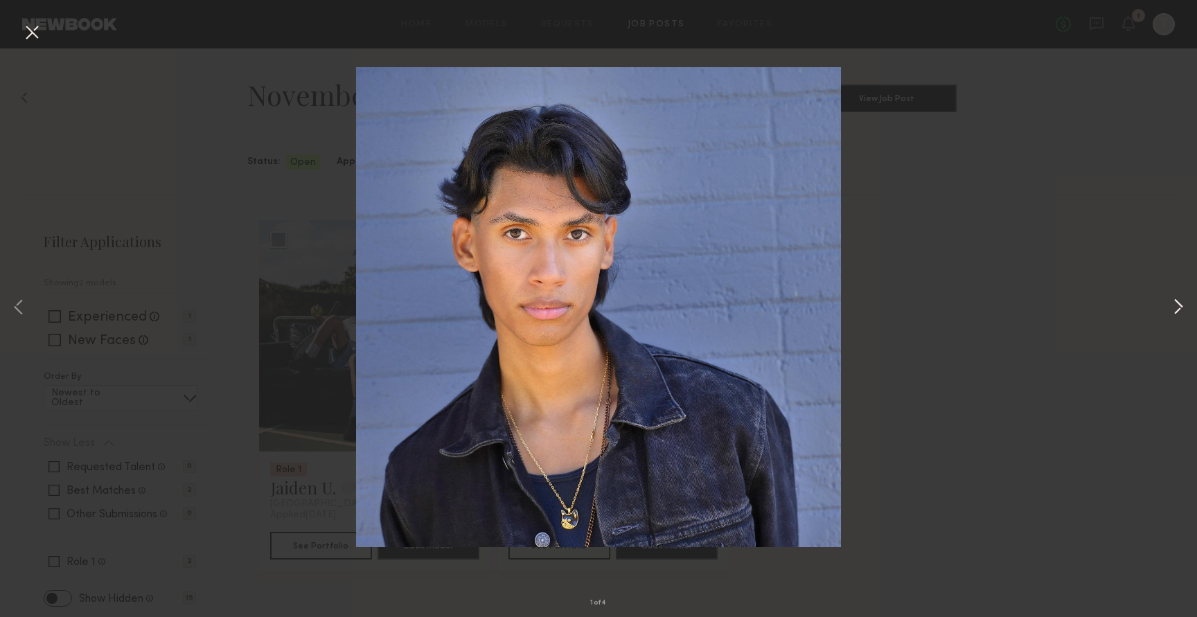
click at [1177, 308] on button at bounding box center [1178, 309] width 17 height 494
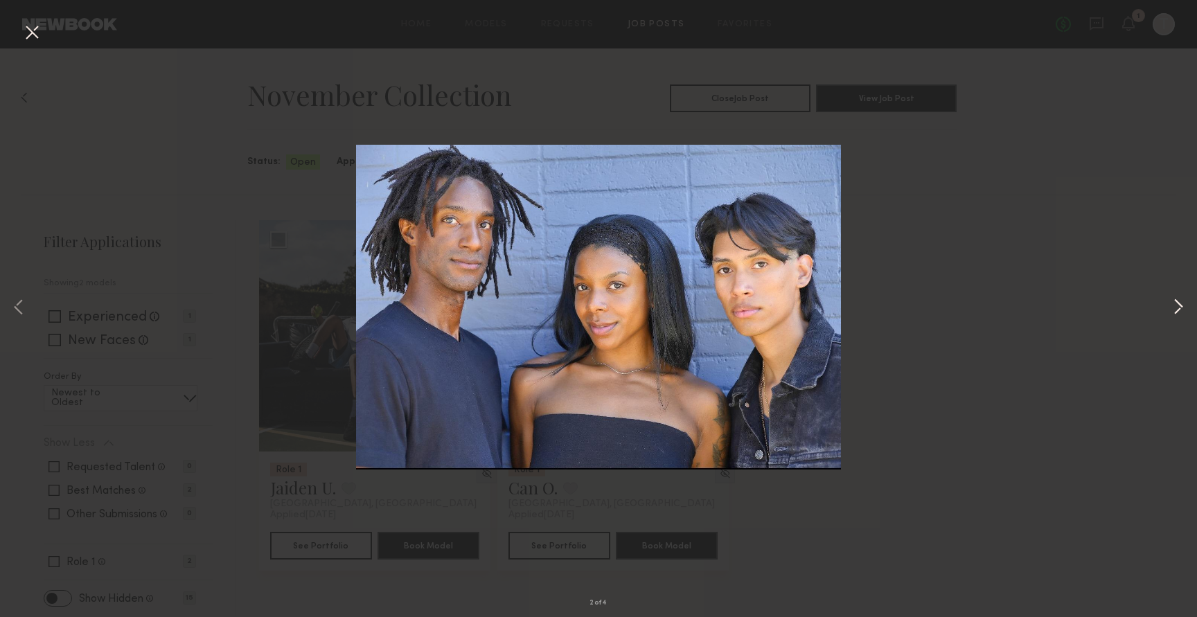
click at [1174, 308] on button at bounding box center [1178, 309] width 17 height 494
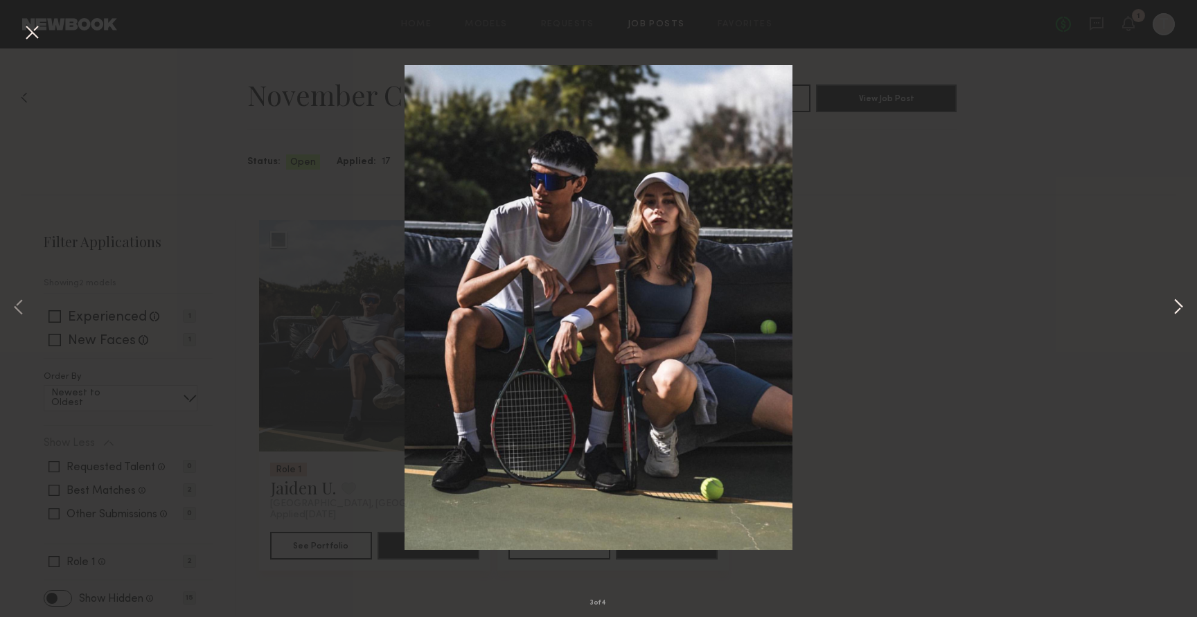
click at [1171, 308] on button at bounding box center [1178, 309] width 17 height 494
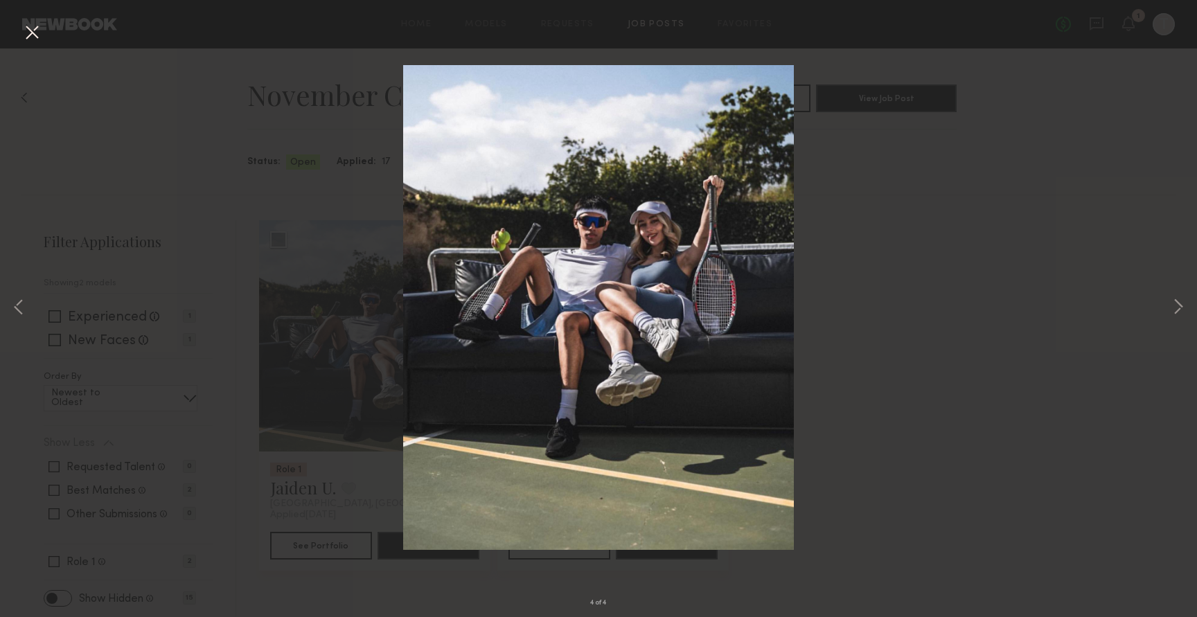
click at [988, 316] on div "4 of 4" at bounding box center [598, 308] width 1197 height 617
click at [33, 29] on button at bounding box center [32, 33] width 22 height 25
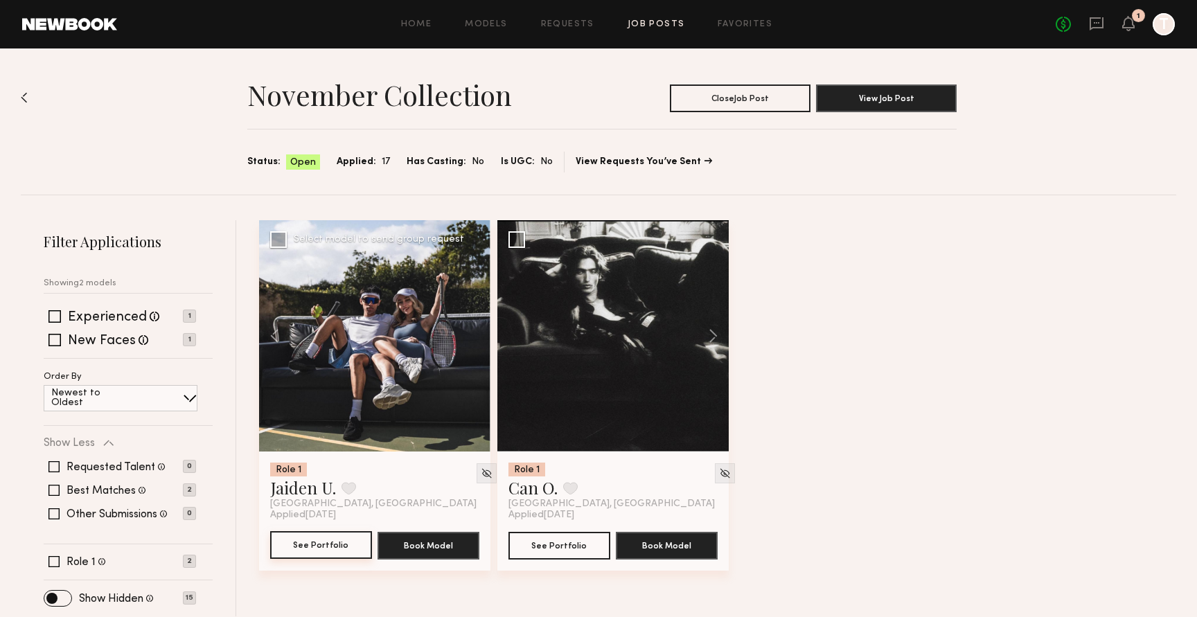
click at [323, 541] on button "See Portfolio" at bounding box center [321, 545] width 102 height 28
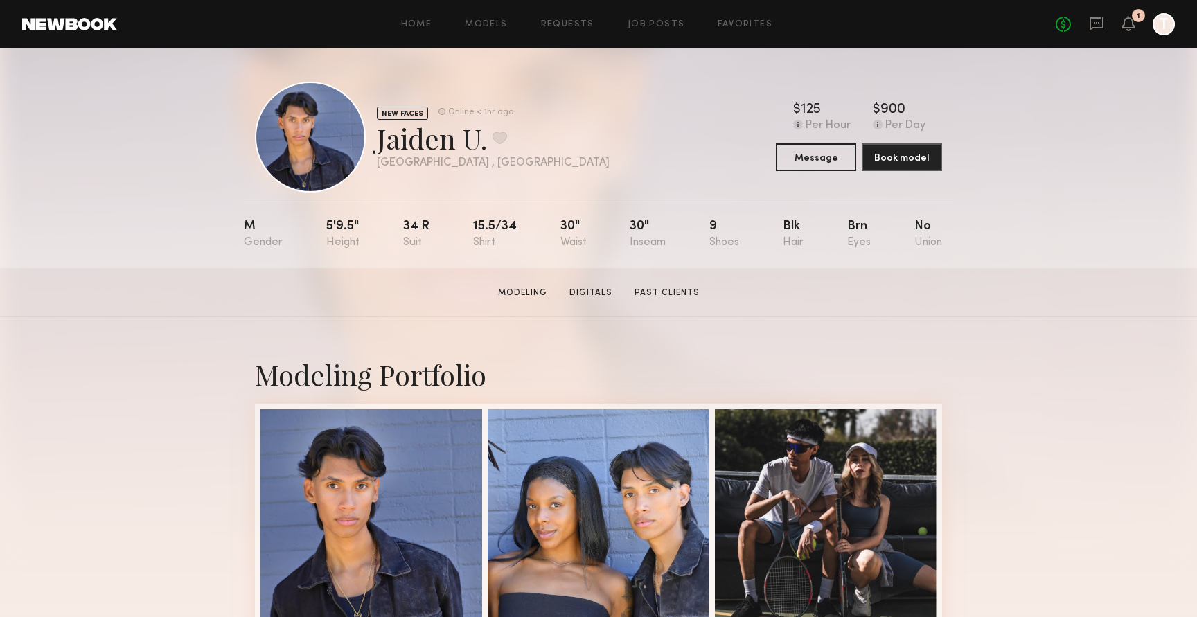
click at [604, 292] on link "Digitals" at bounding box center [591, 293] width 54 height 12
click at [675, 294] on link "Past Clients" at bounding box center [667, 293] width 76 height 12
click at [547, 292] on link "Modeling" at bounding box center [523, 293] width 60 height 12
drag, startPoint x: 342, startPoint y: 226, endPoint x: 727, endPoint y: 220, distance: 385.2
click at [727, 220] on nb-model-profile-props "M 5'9.5" 34 r 15.5/34 30" 30" 9 Blk Brn No" at bounding box center [598, 236] width 709 height 64
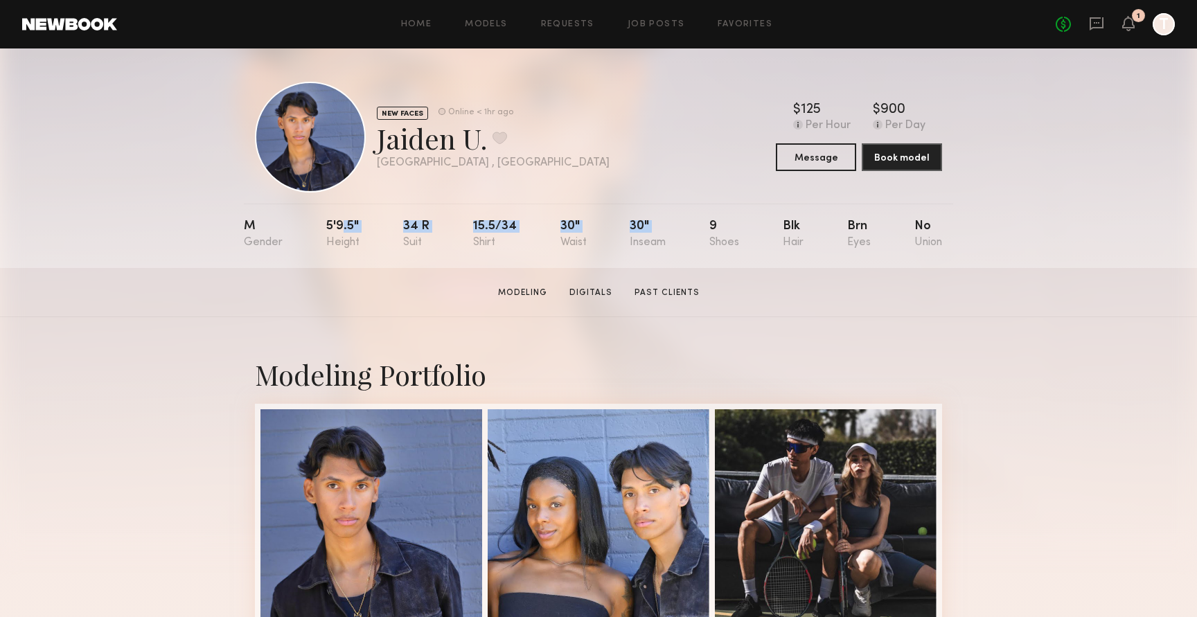
click at [655, 237] on div "30"" at bounding box center [648, 234] width 36 height 28
click at [663, 23] on link "Job Posts" at bounding box center [657, 24] width 58 height 9
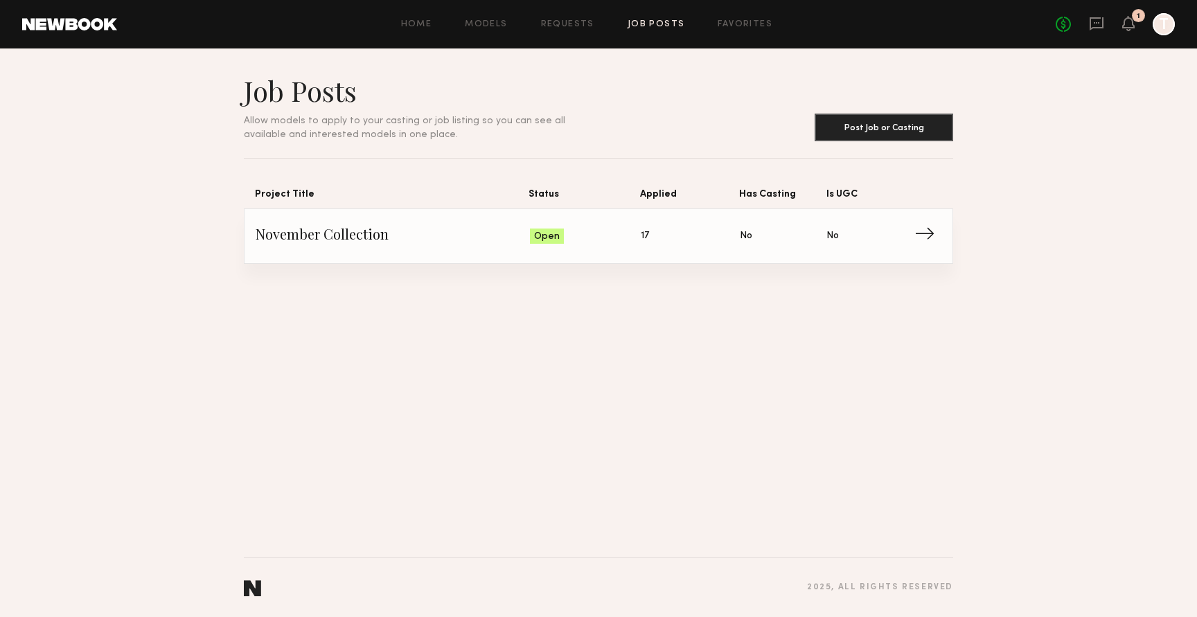
click at [922, 240] on span "→" at bounding box center [928, 236] width 28 height 21
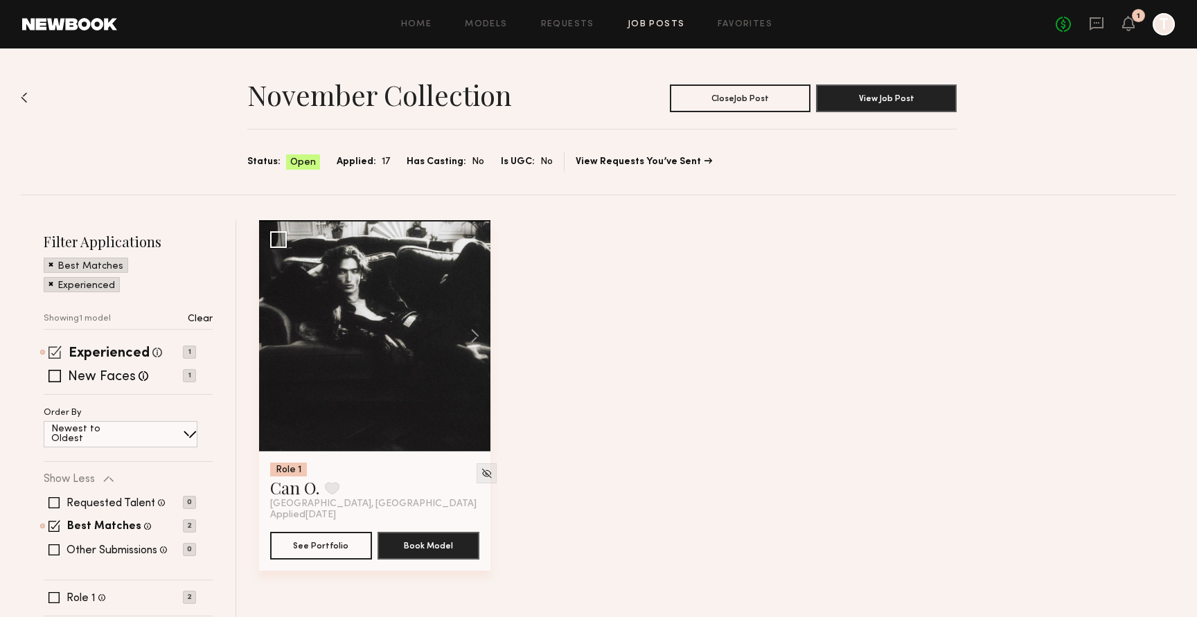
click at [55, 355] on span at bounding box center [54, 352] width 13 height 13
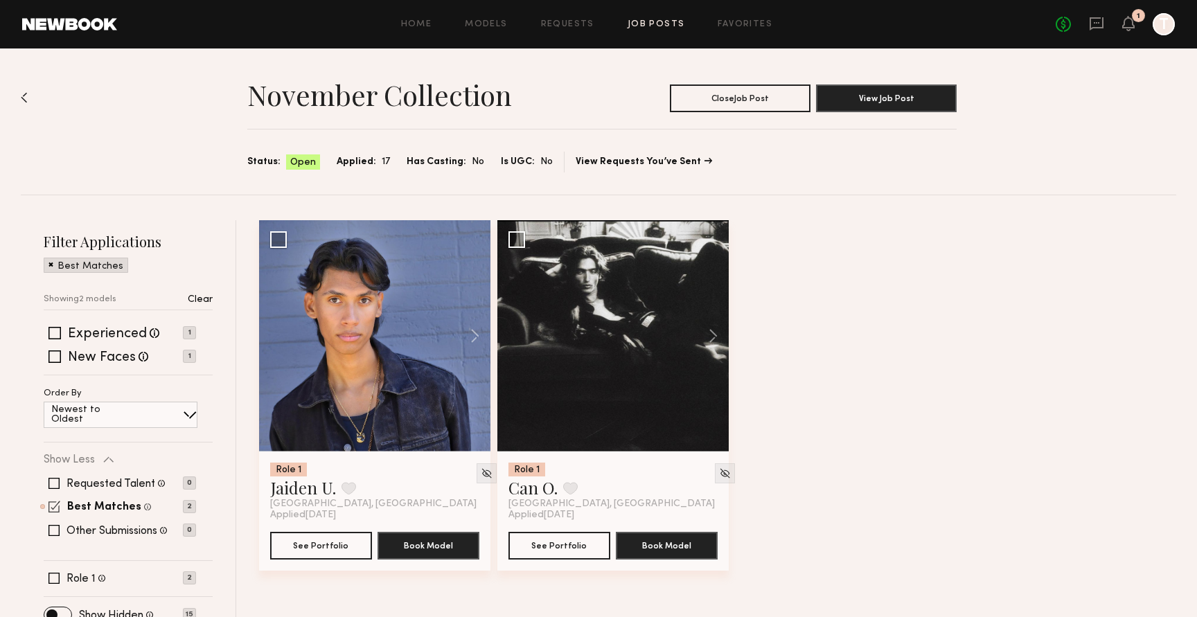
click at [56, 504] on span at bounding box center [54, 507] width 12 height 12
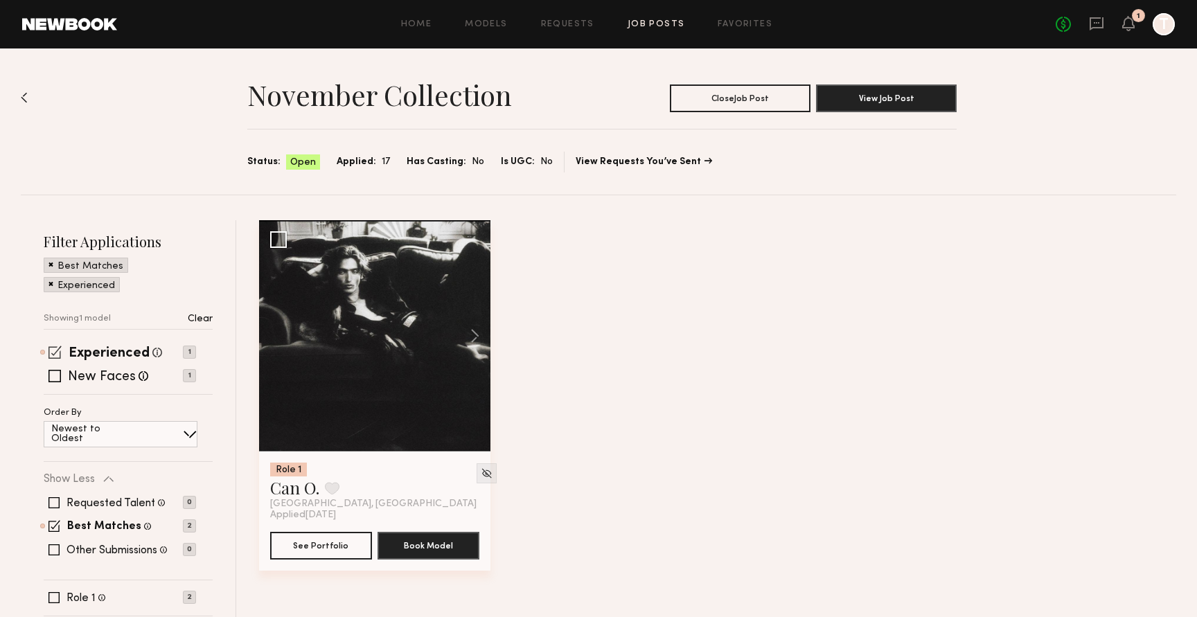
click at [51, 352] on span at bounding box center [54, 352] width 13 height 13
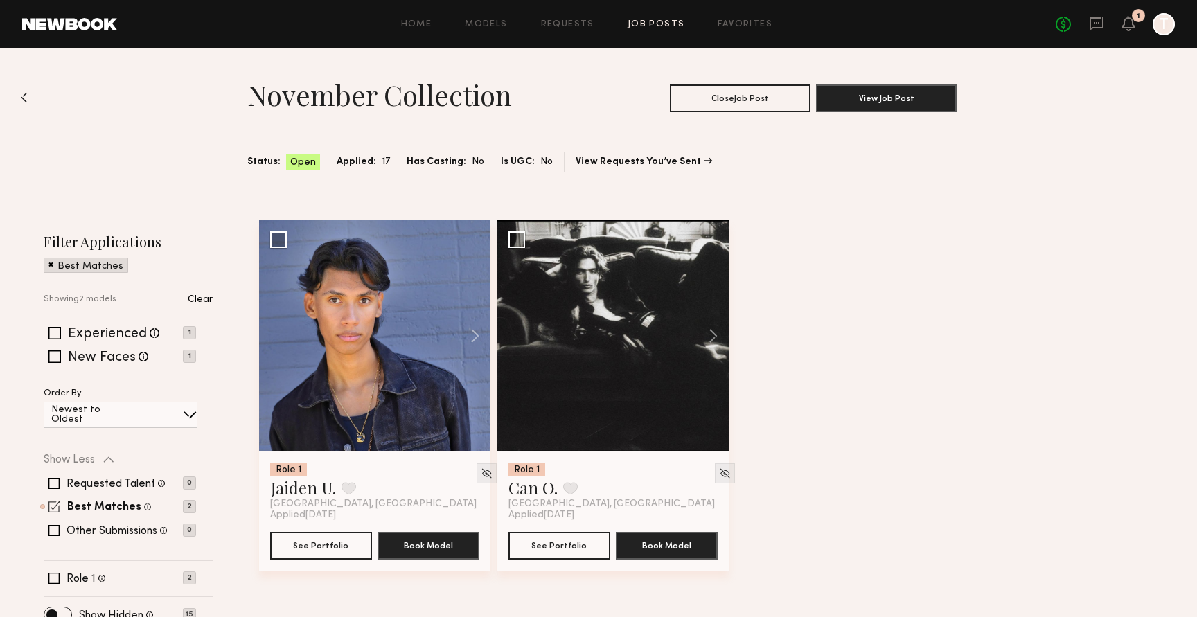
click at [54, 508] on span at bounding box center [54, 507] width 12 height 12
